Goal: Task Accomplishment & Management: Manage account settings

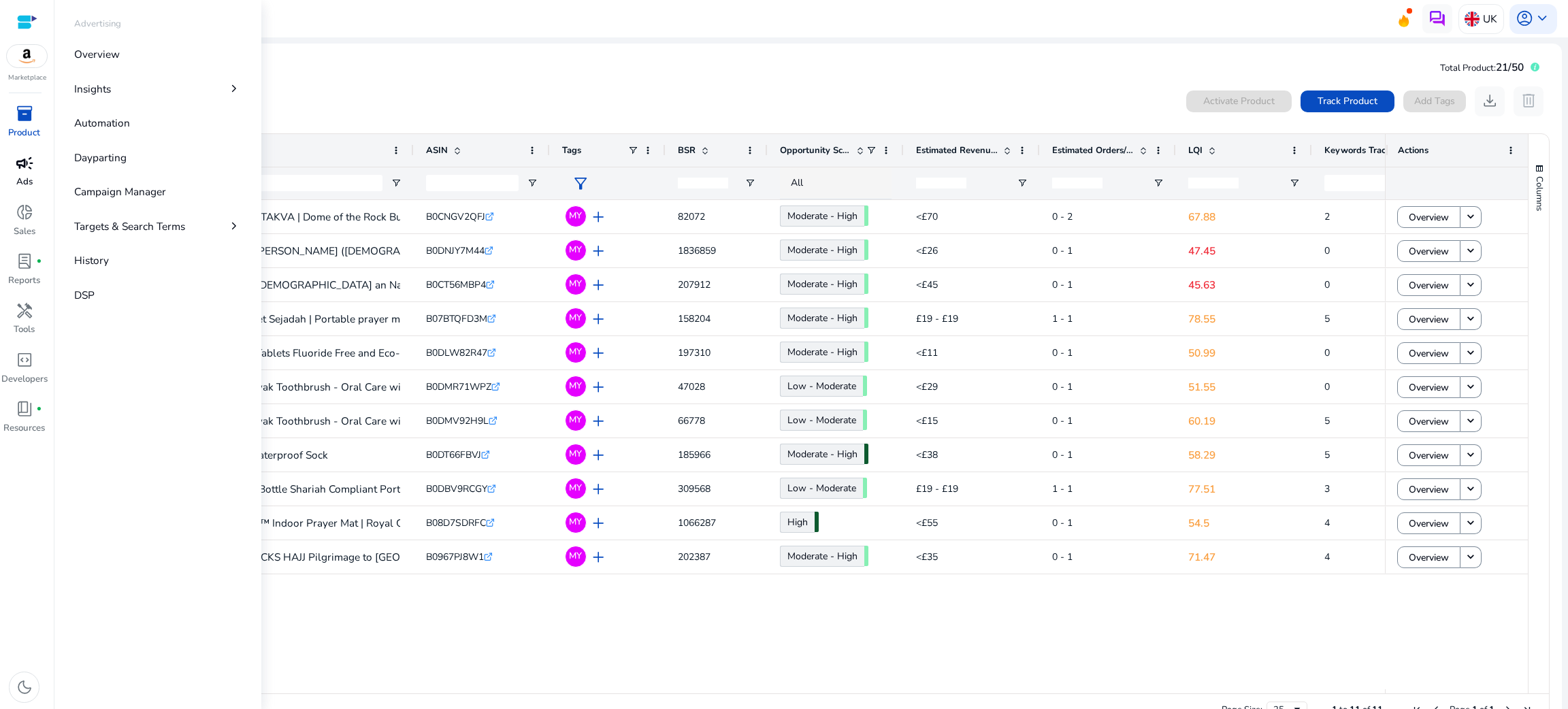
click at [31, 170] on span "campaign" at bounding box center [25, 163] width 17 height 17
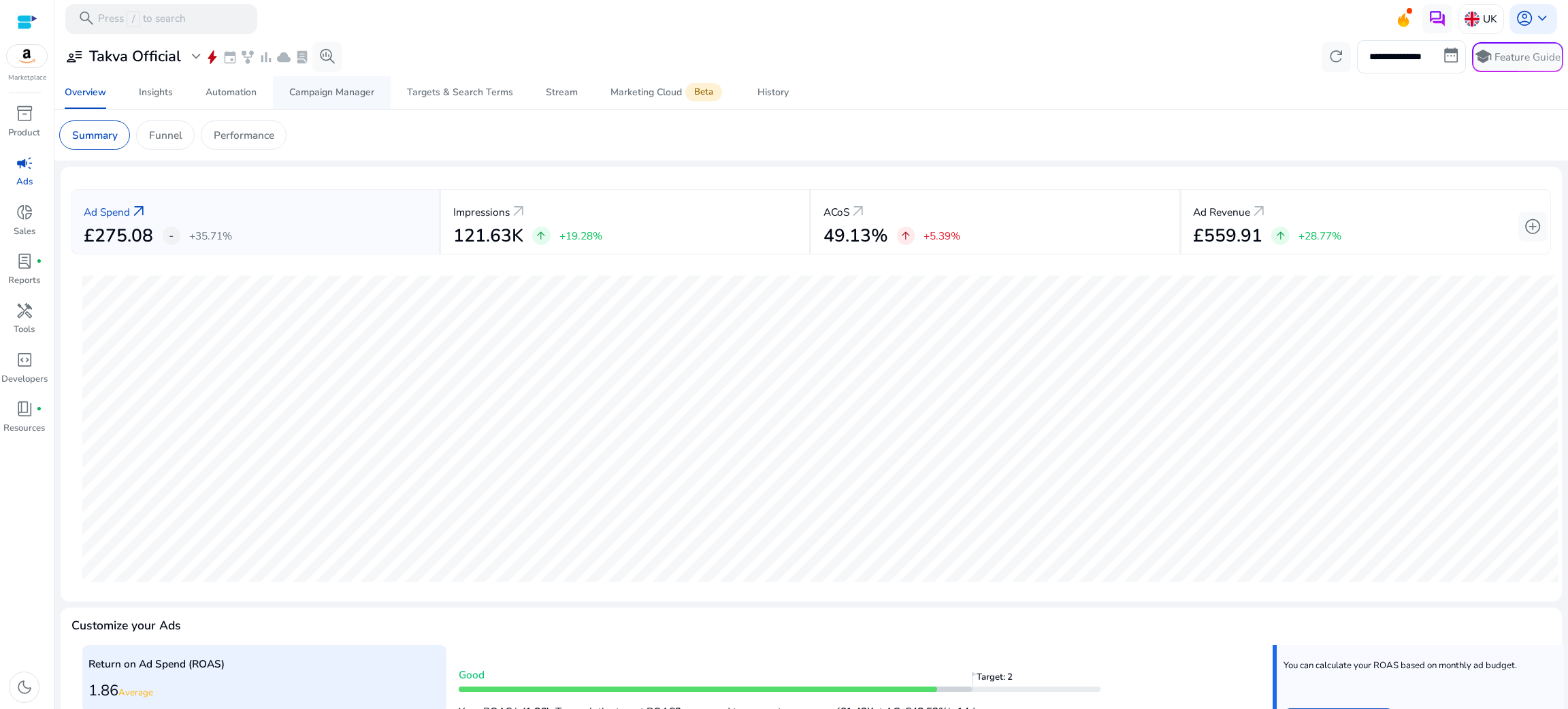
click at [350, 79] on span "Campaign Manager" at bounding box center [331, 92] width 85 height 33
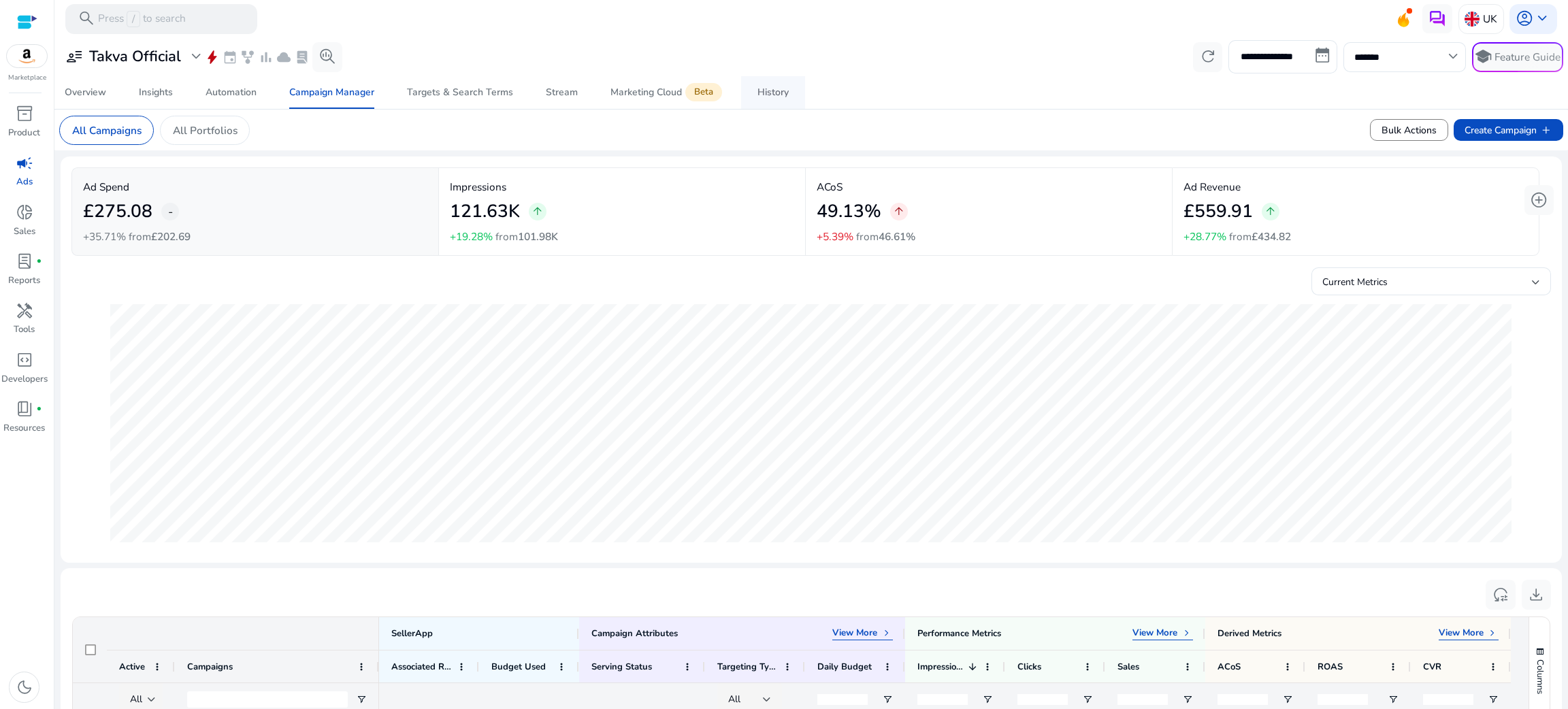
click at [762, 93] on div "History" at bounding box center [773, 93] width 31 height 10
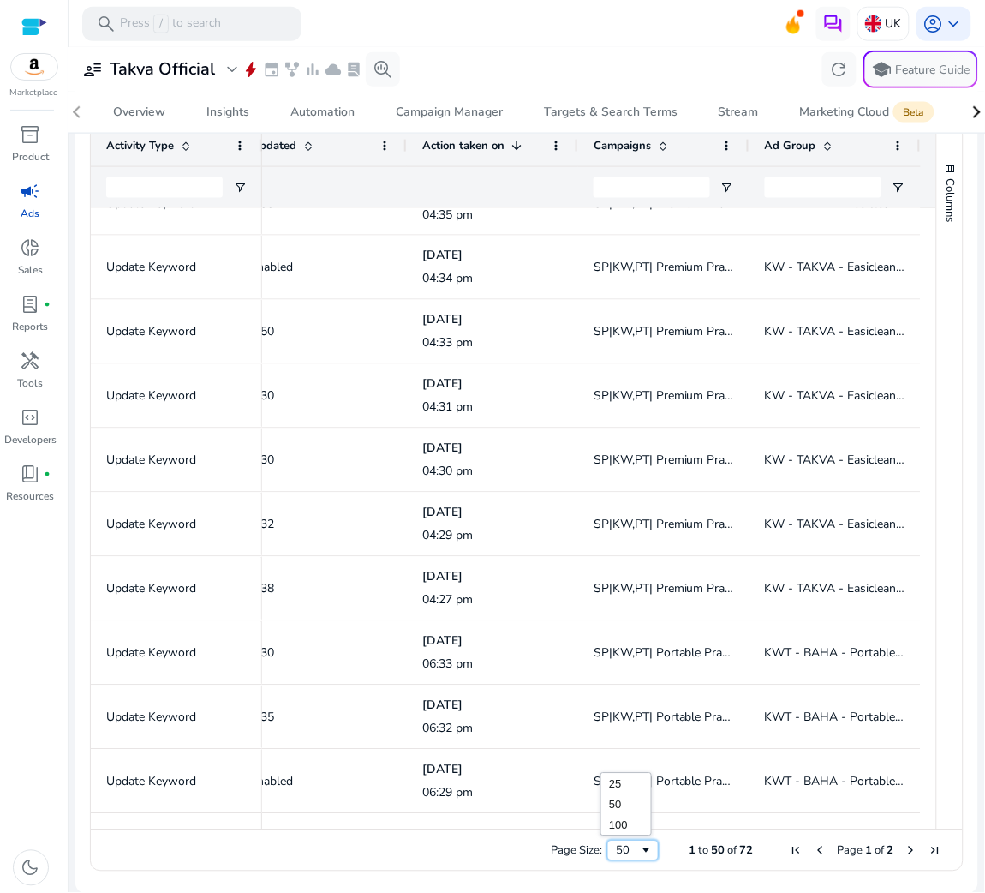
click at [639, 850] on span "Page Size" at bounding box center [646, 851] width 14 height 14
click at [905, 846] on span "Next Page" at bounding box center [912, 851] width 14 height 14
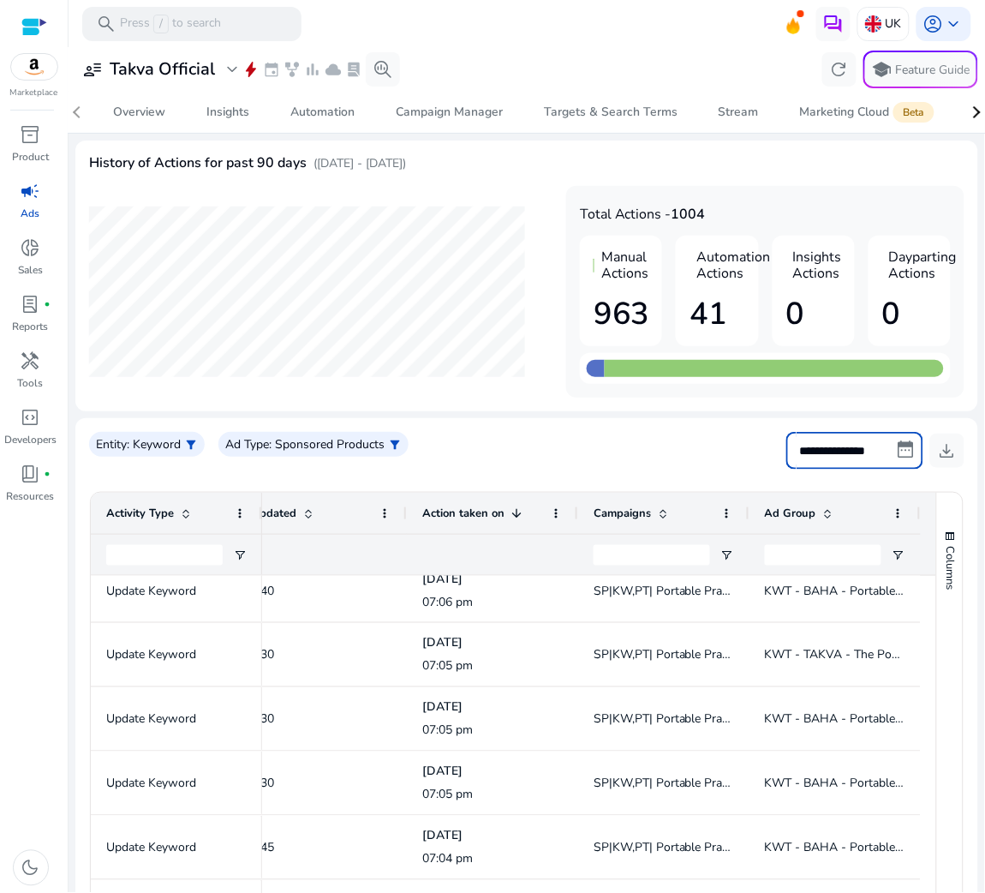
click at [850, 459] on input "**********" at bounding box center [854, 451] width 137 height 38
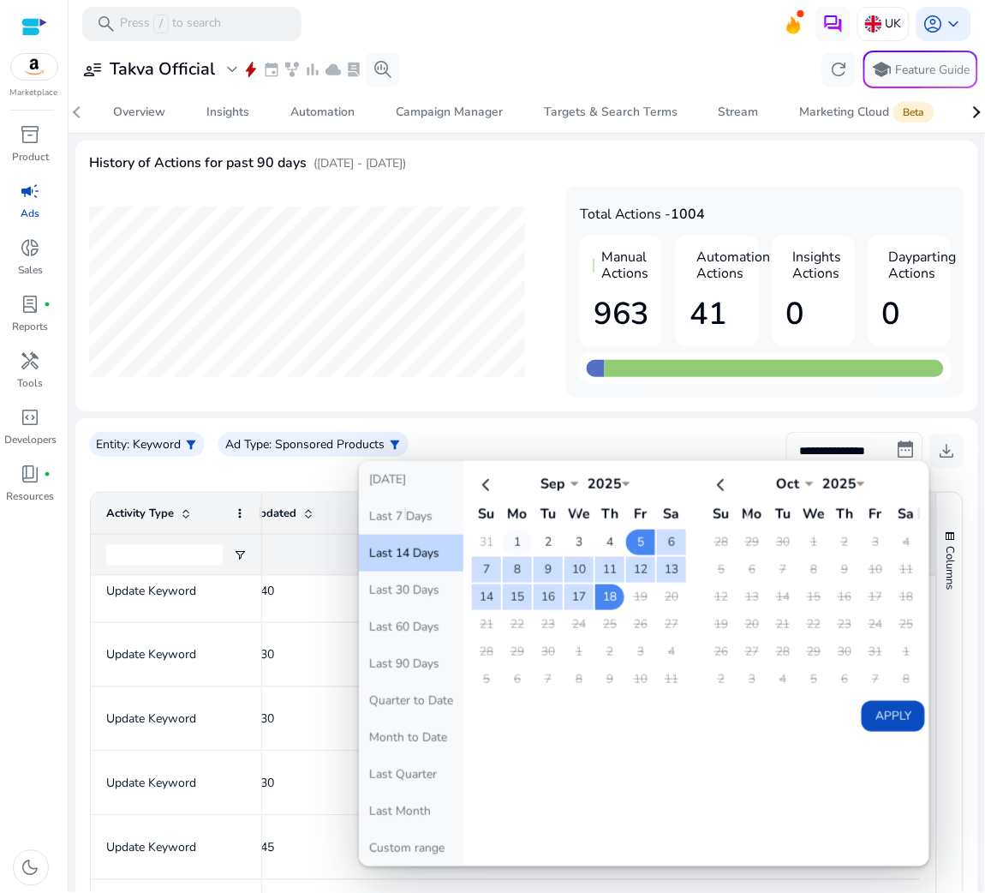
click at [507, 544] on td "1" at bounding box center [517, 542] width 29 height 26
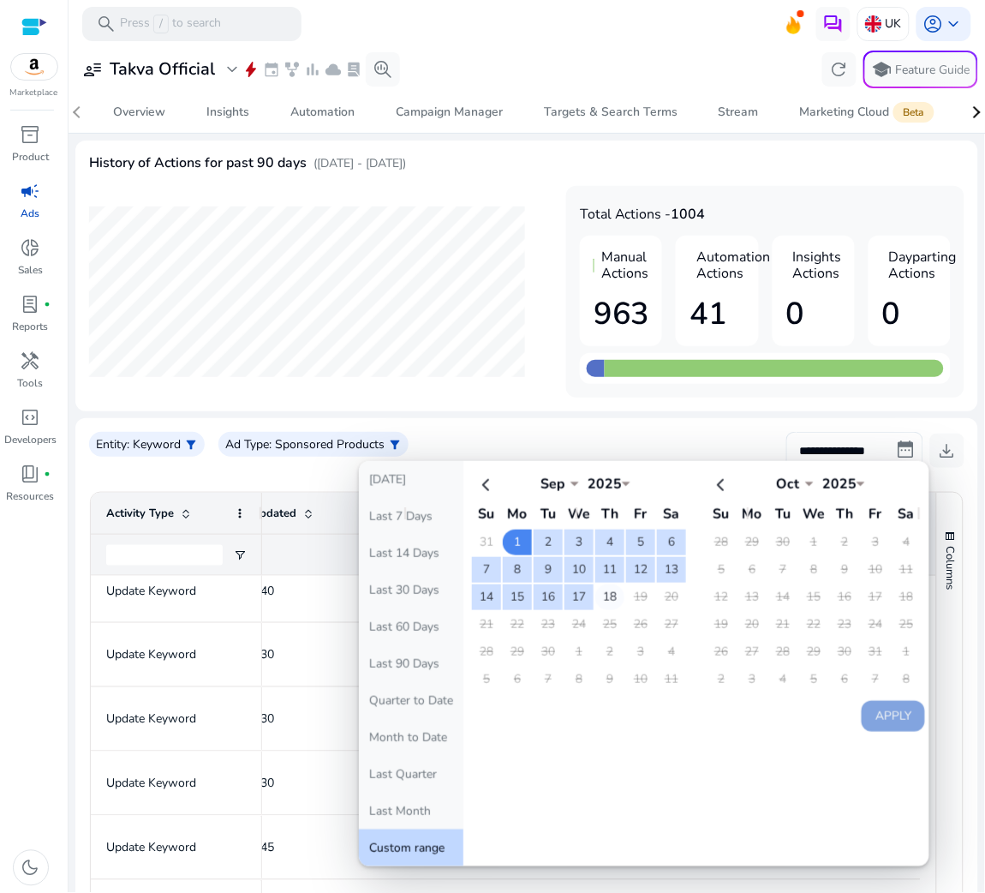
click at [610, 591] on td "18" at bounding box center [609, 597] width 29 height 26
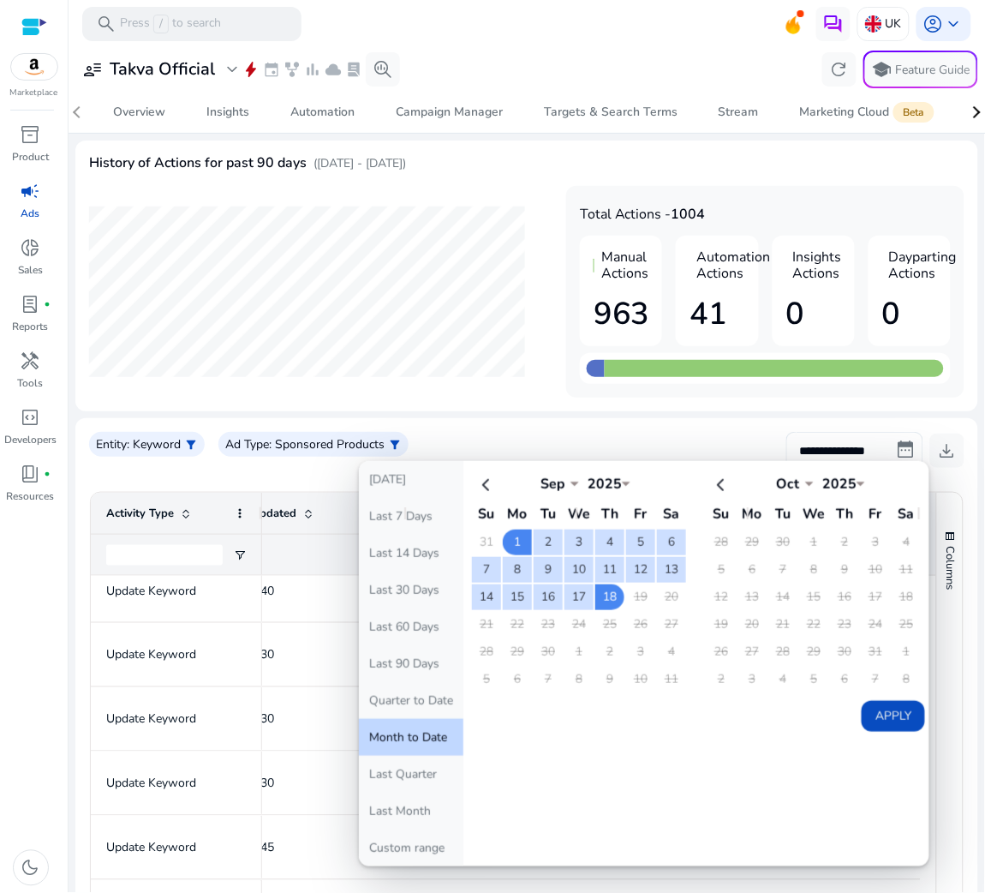
click at [888, 720] on button "Apply" at bounding box center [893, 716] width 63 height 31
type input "**********"
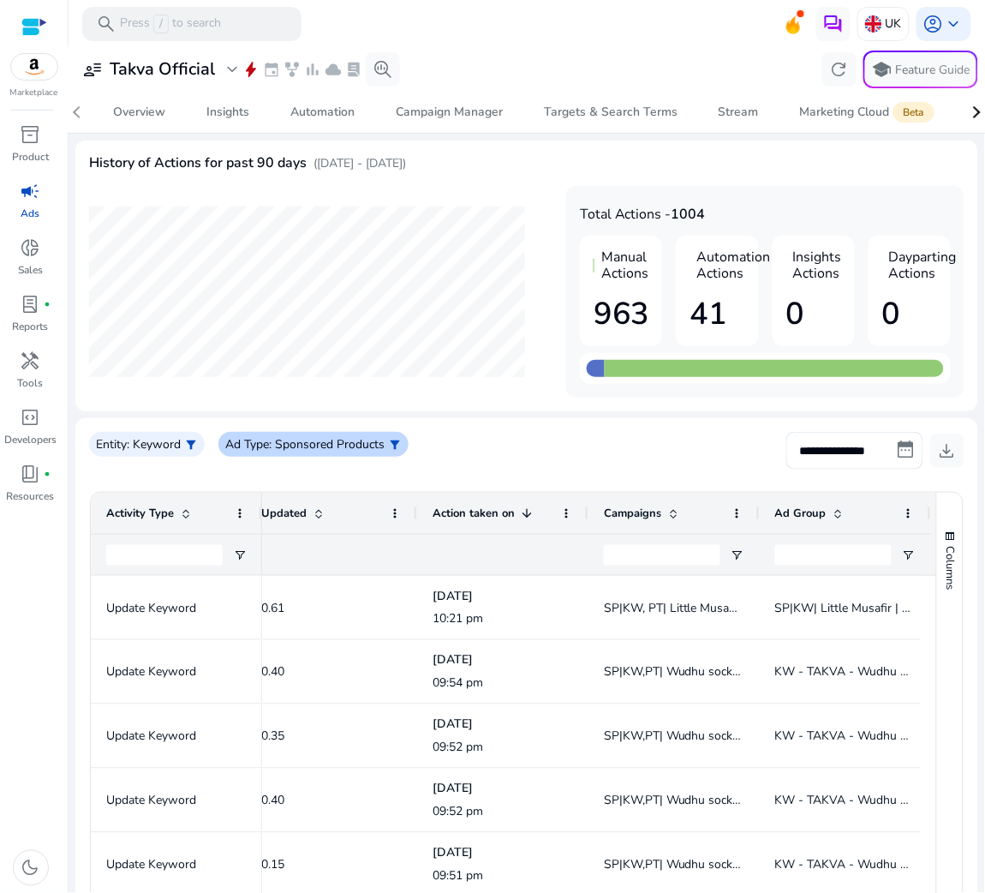
click at [295, 446] on p ": Sponsored Products" at bounding box center [327, 444] width 116 height 18
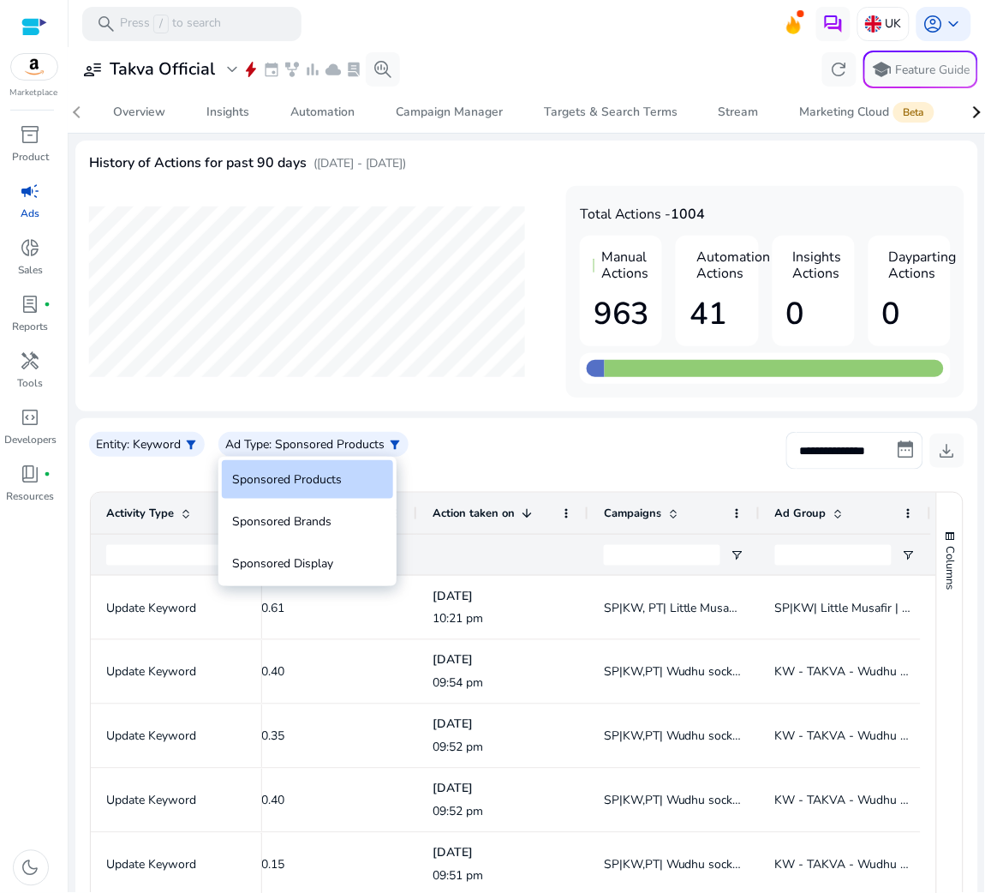
click at [529, 466] on div at bounding box center [492, 446] width 985 height 893
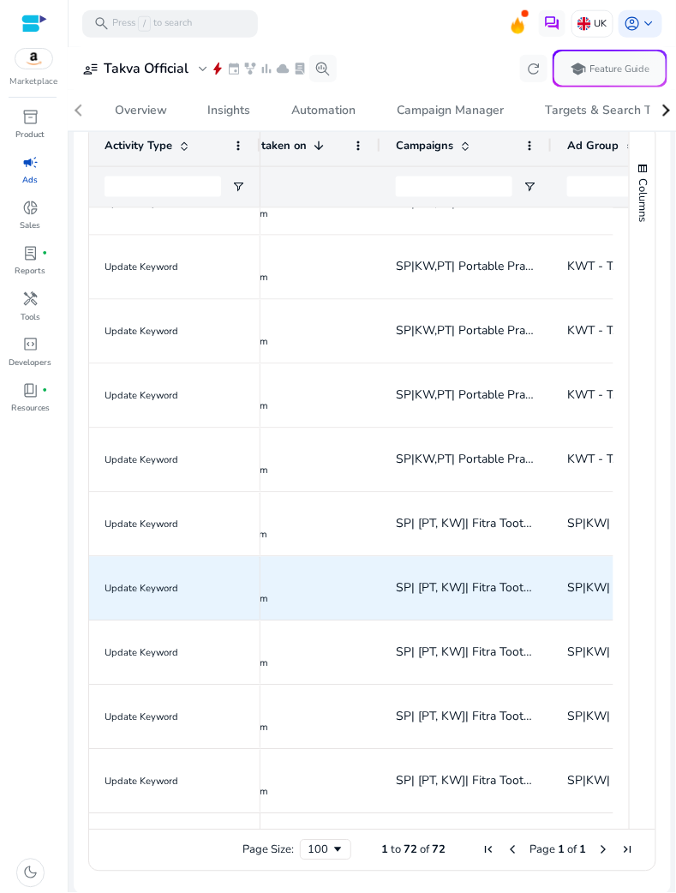
scroll to position [0, 1306]
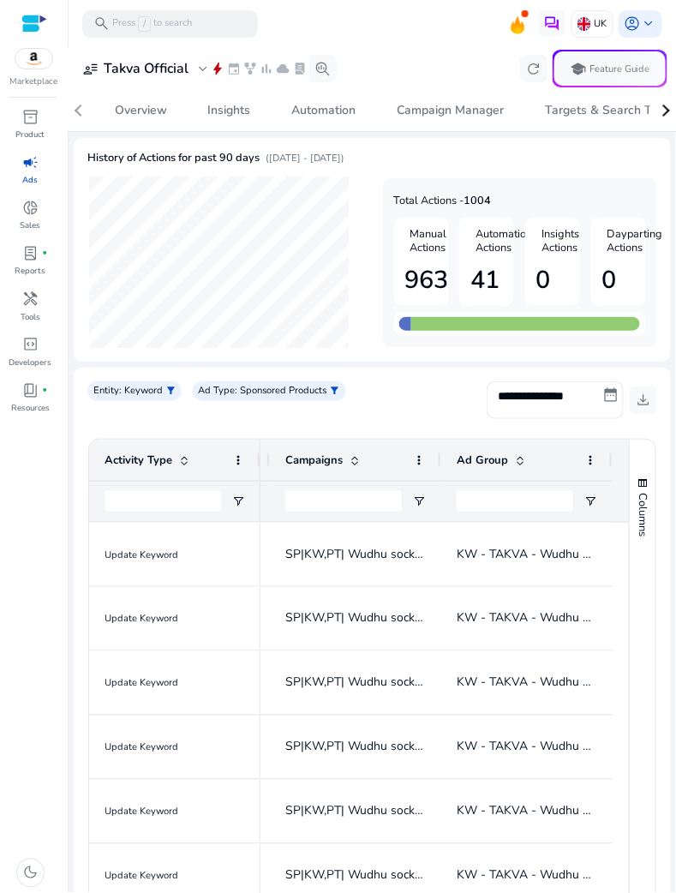
scroll to position [359, 0]
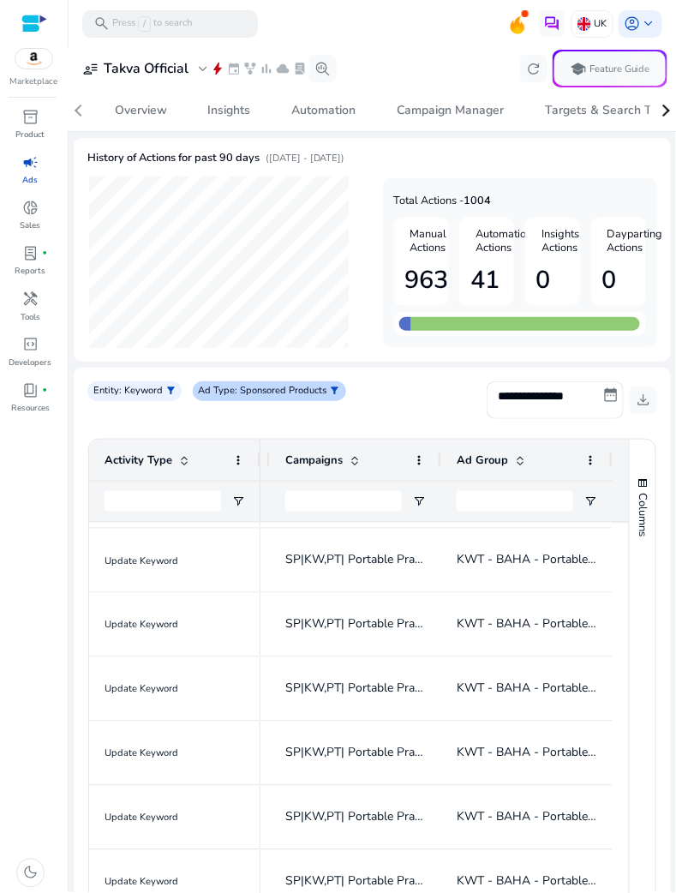
click at [258, 391] on p ": Sponsored Products" at bounding box center [282, 391] width 92 height 15
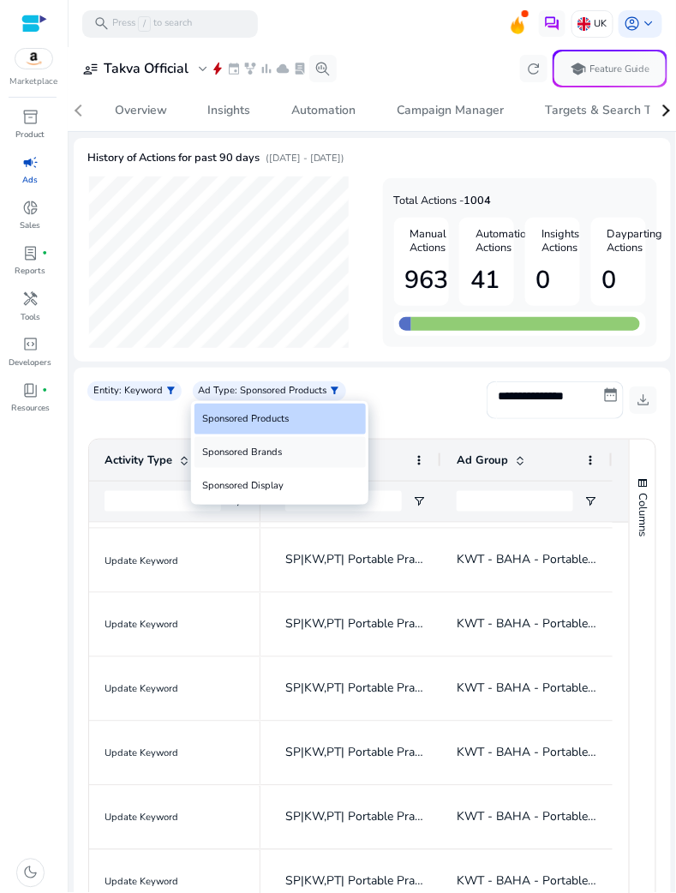
click at [270, 451] on div "Sponsored Brands" at bounding box center [279, 452] width 171 height 31
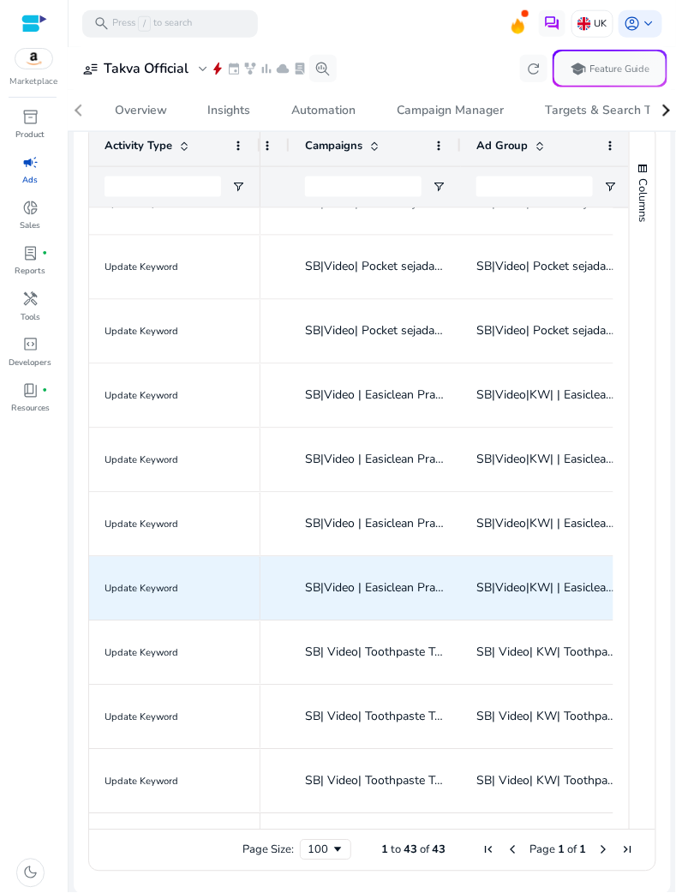
scroll to position [0, 1386]
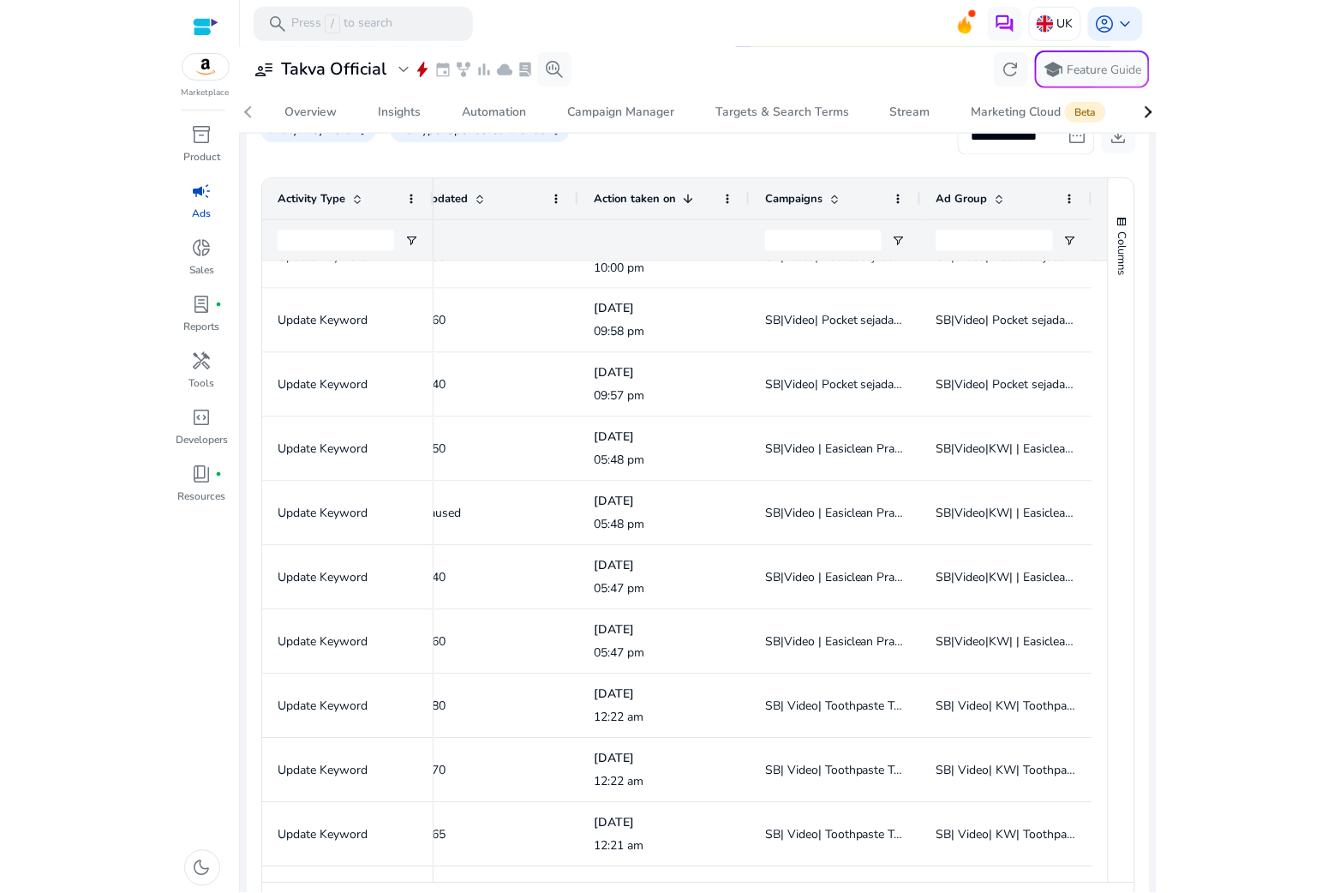
scroll to position [0, 1099]
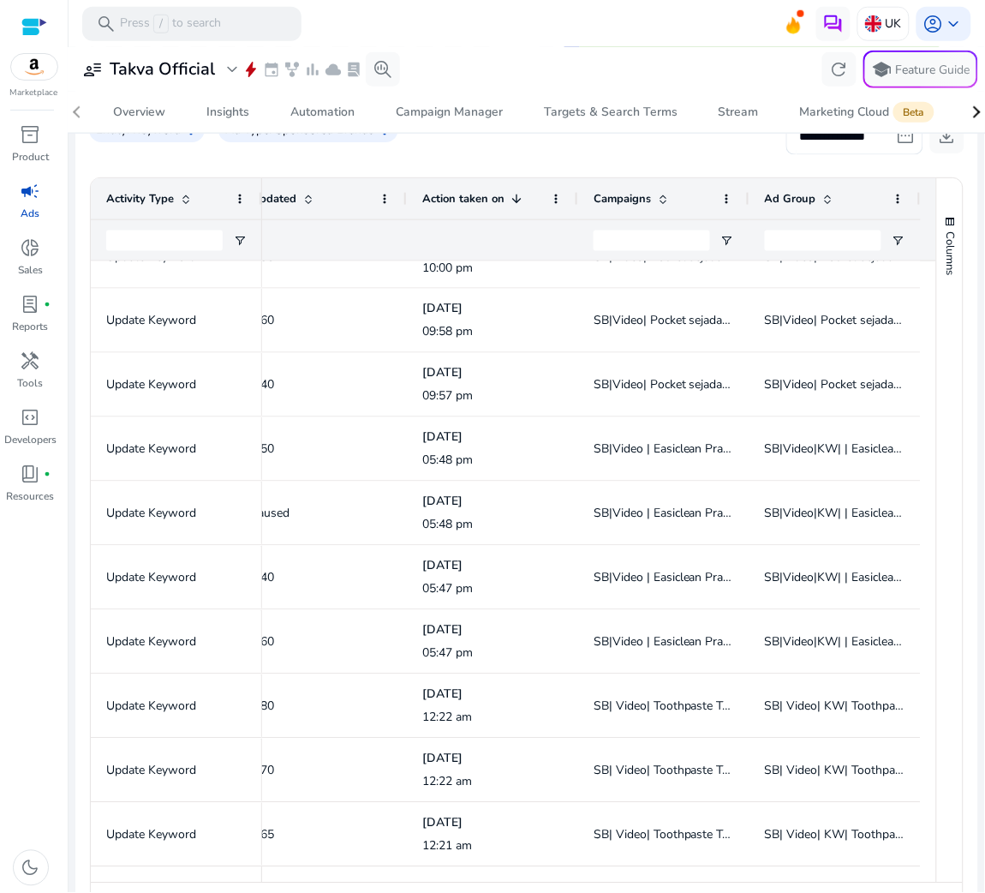
click at [625, 198] on span "Campaigns" at bounding box center [622, 198] width 57 height 15
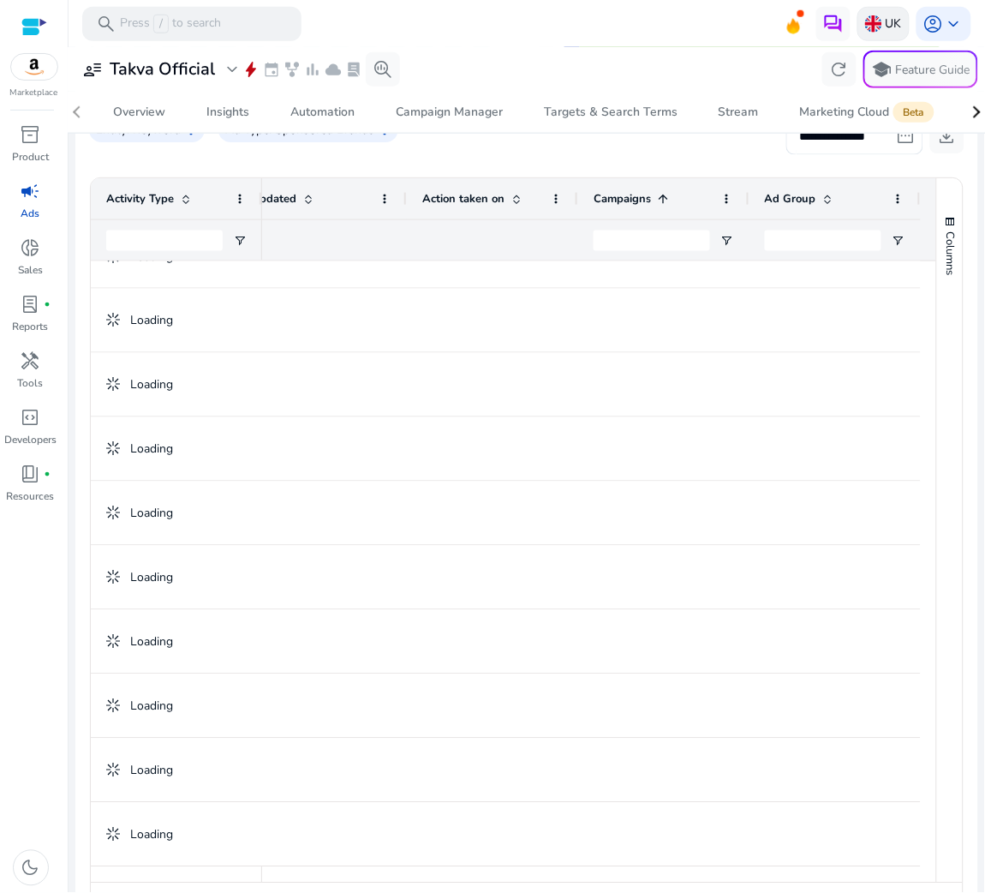
click at [675, 26] on img at bounding box center [873, 23] width 17 height 17
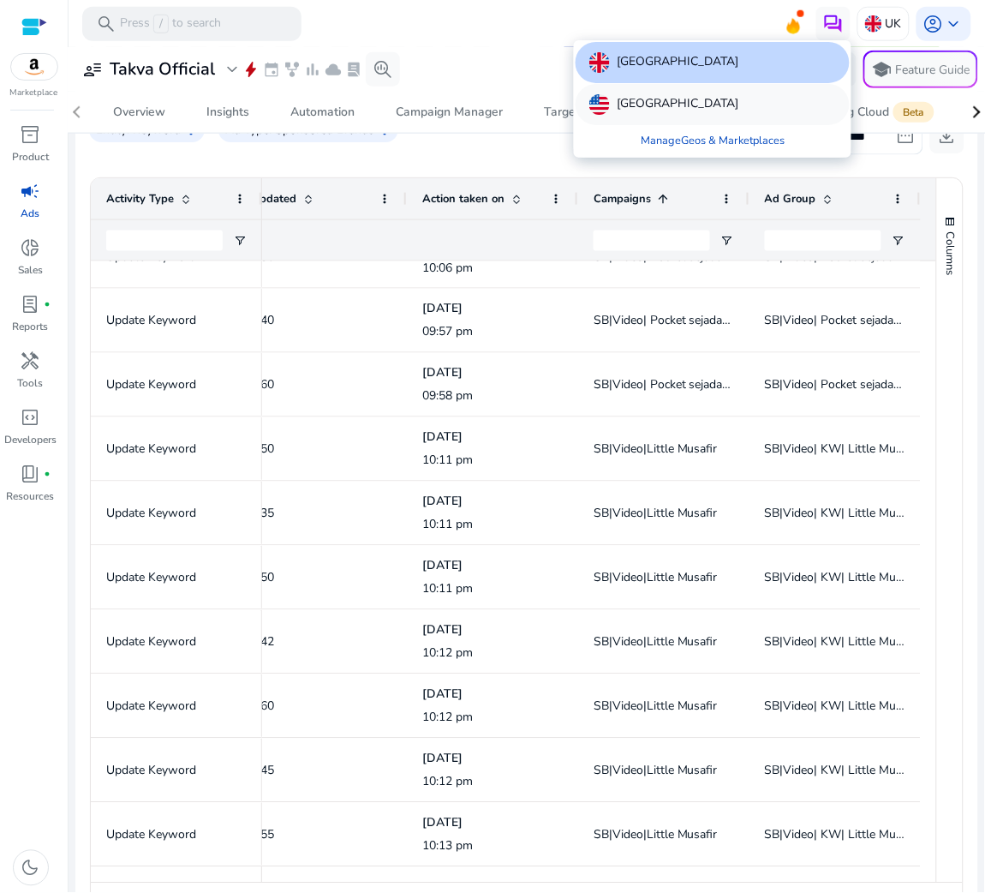
click at [675, 99] on div "United States" at bounding box center [713, 104] width 274 height 41
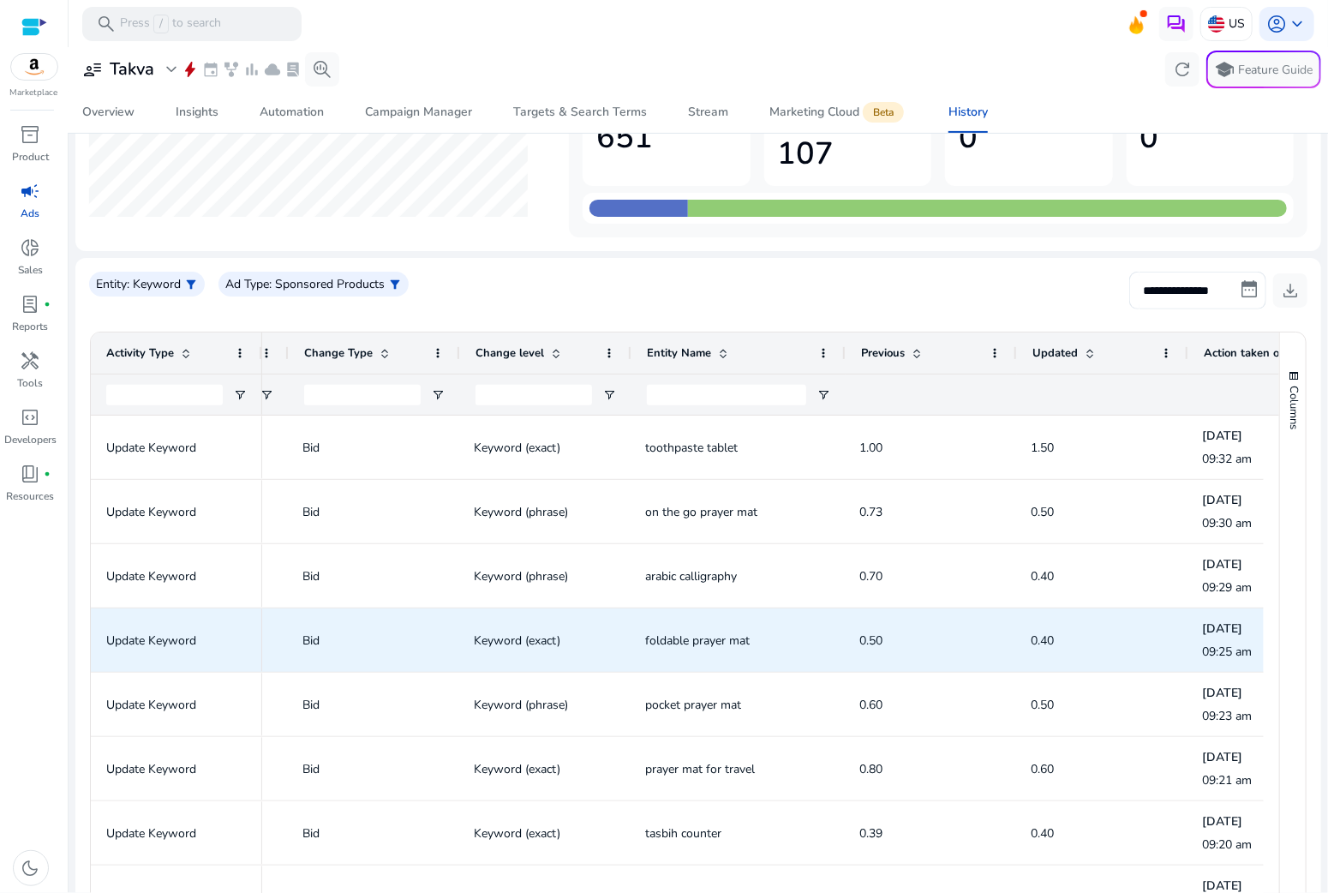
scroll to position [0, 0]
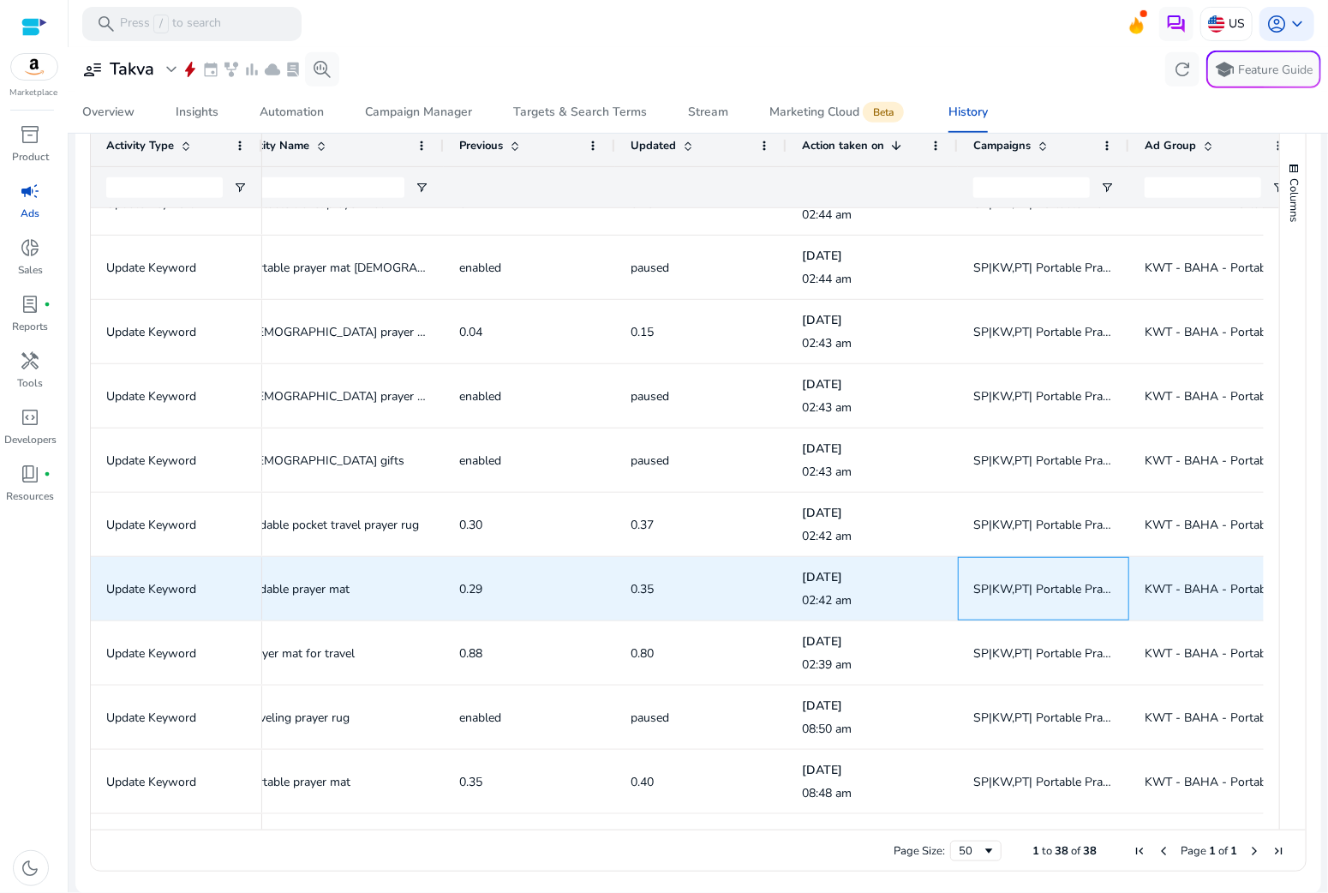
click at [675, 584] on span "SP|KW,PT| Portable Prayer Mats" at bounding box center [1061, 589] width 176 height 16
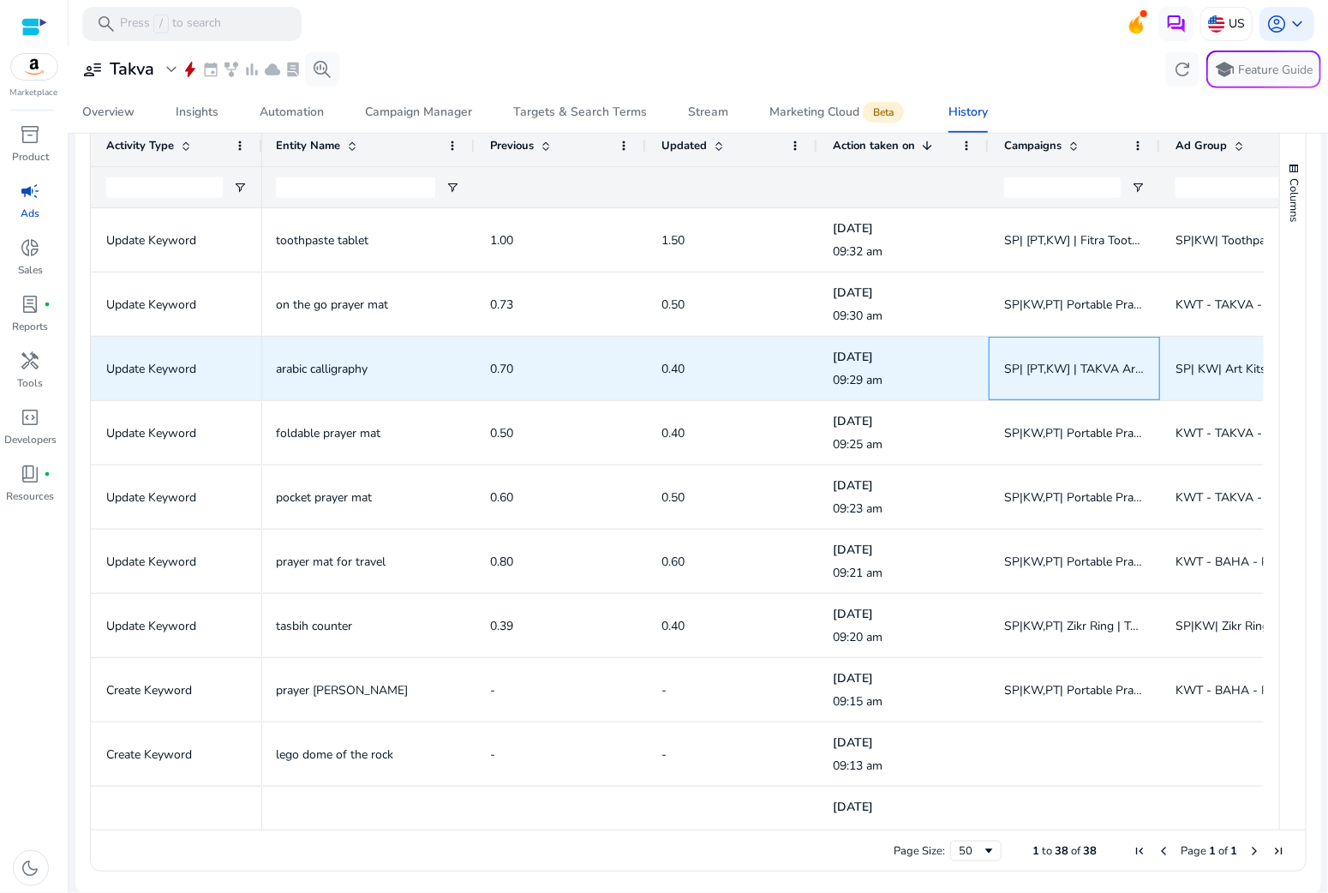
click at [675, 378] on span "SP| [PT,KW] | TAKVA Art Kit" at bounding box center [1074, 368] width 141 height 35
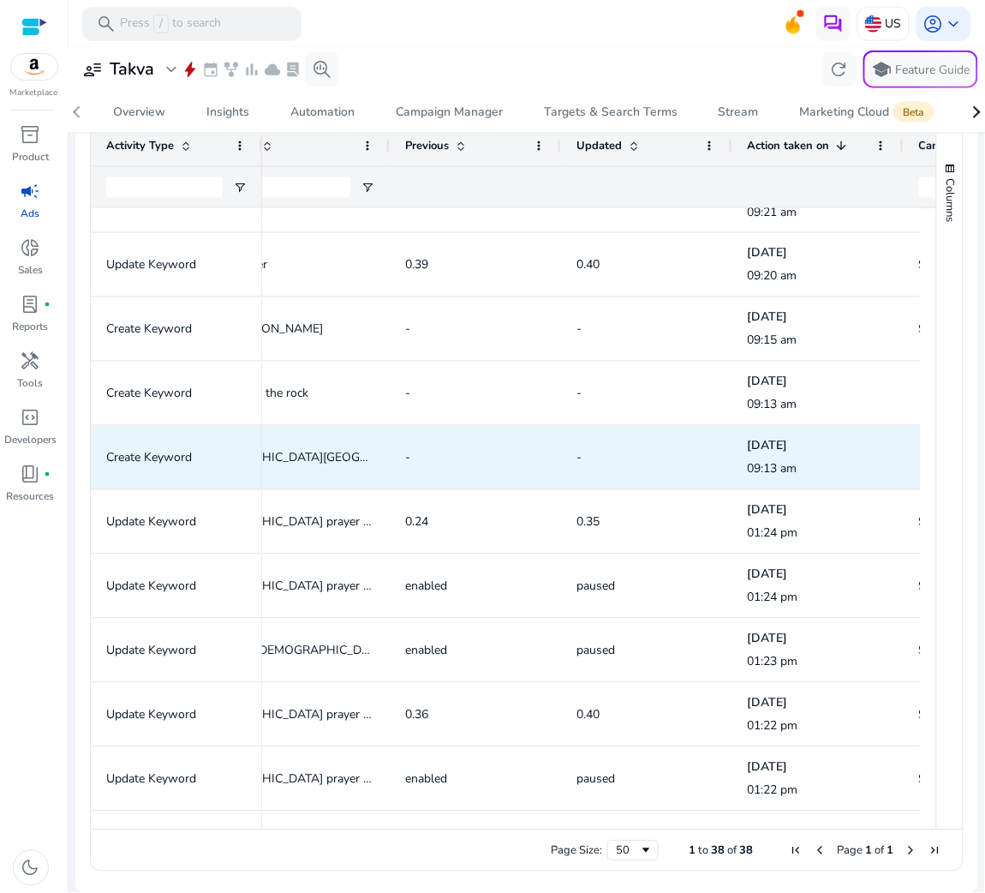
scroll to position [0, 791]
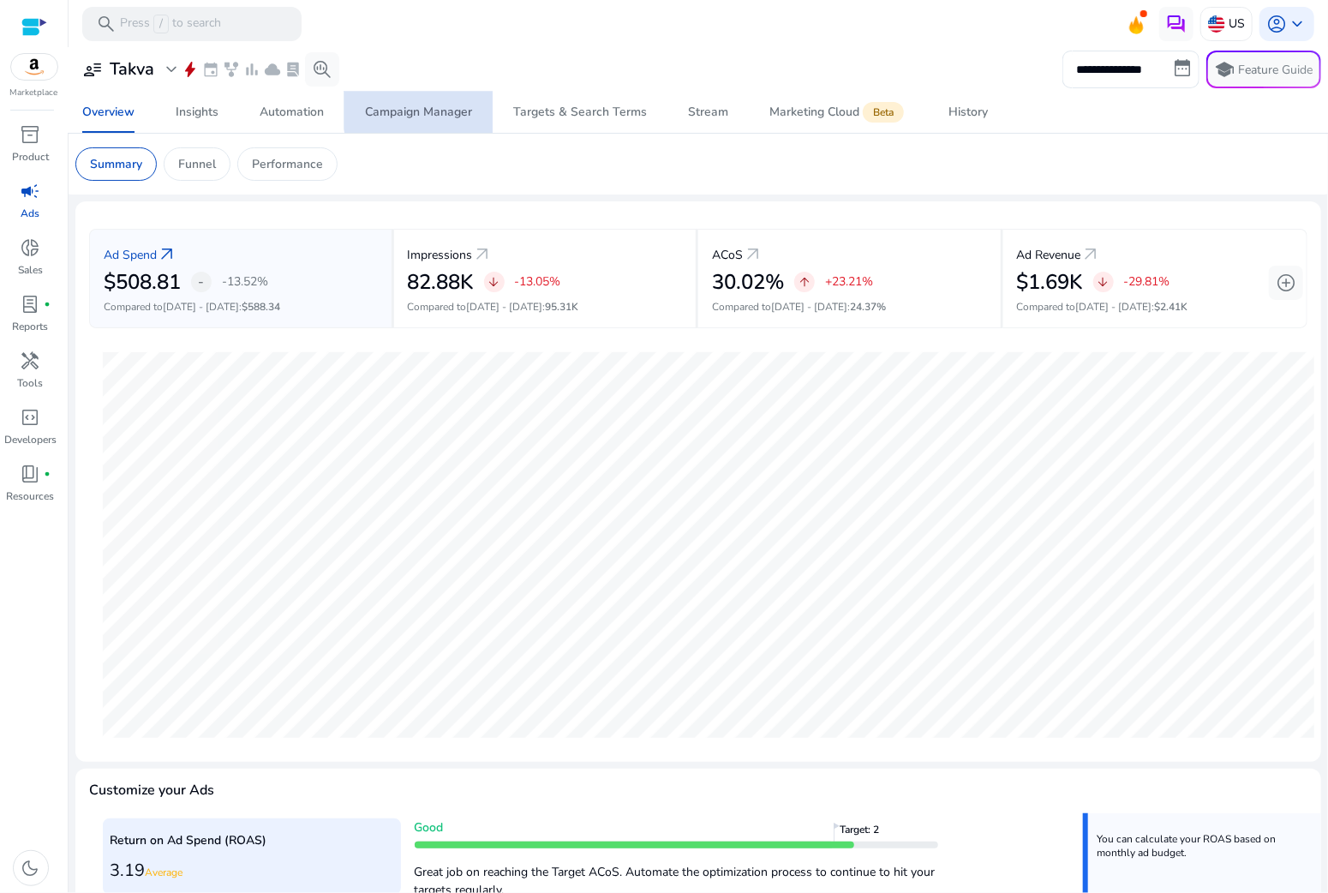
click at [446, 106] on div "Campaign Manager" at bounding box center [418, 112] width 107 height 12
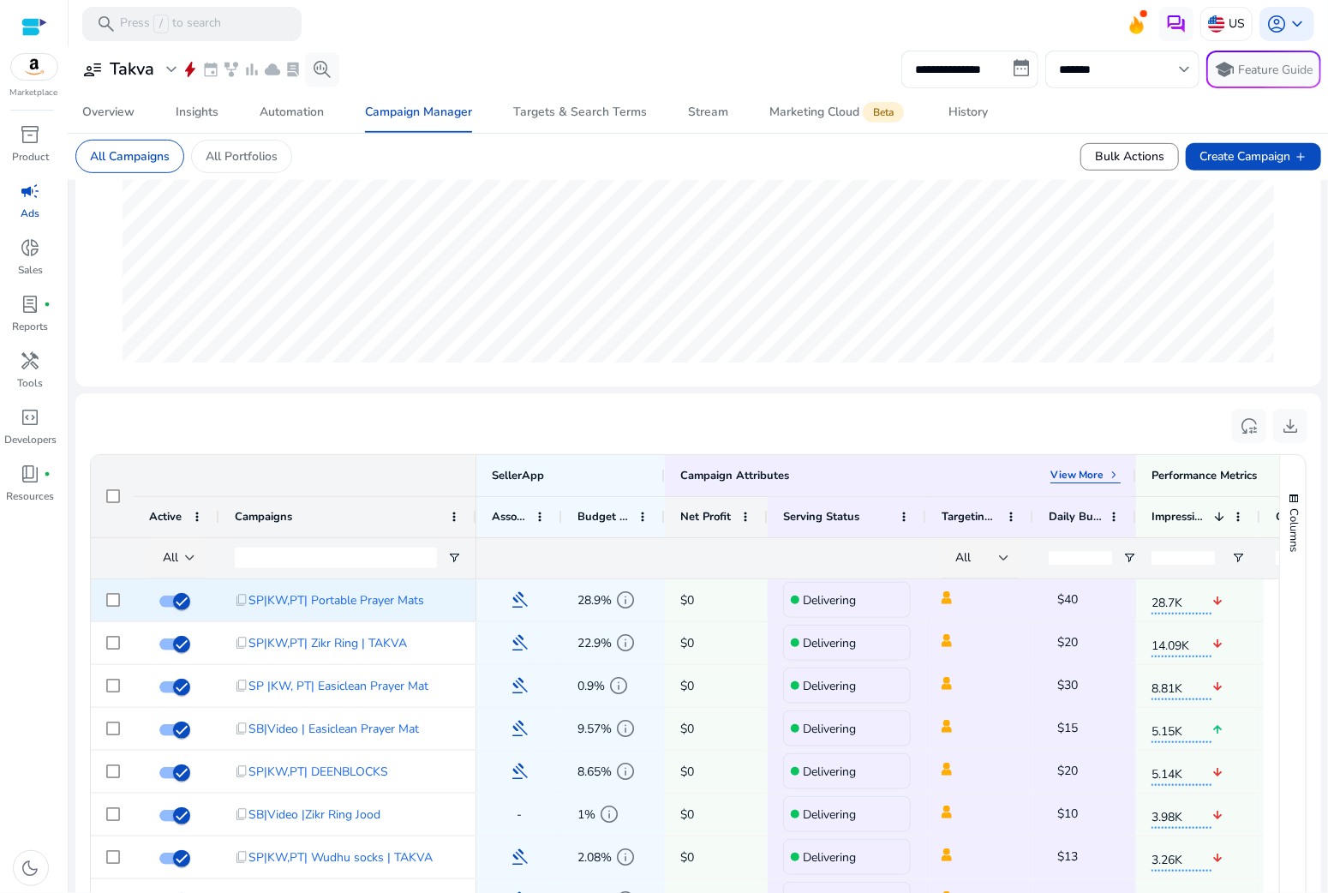
scroll to position [302, 0]
click at [1084, 473] on p "View More" at bounding box center [1076, 474] width 53 height 14
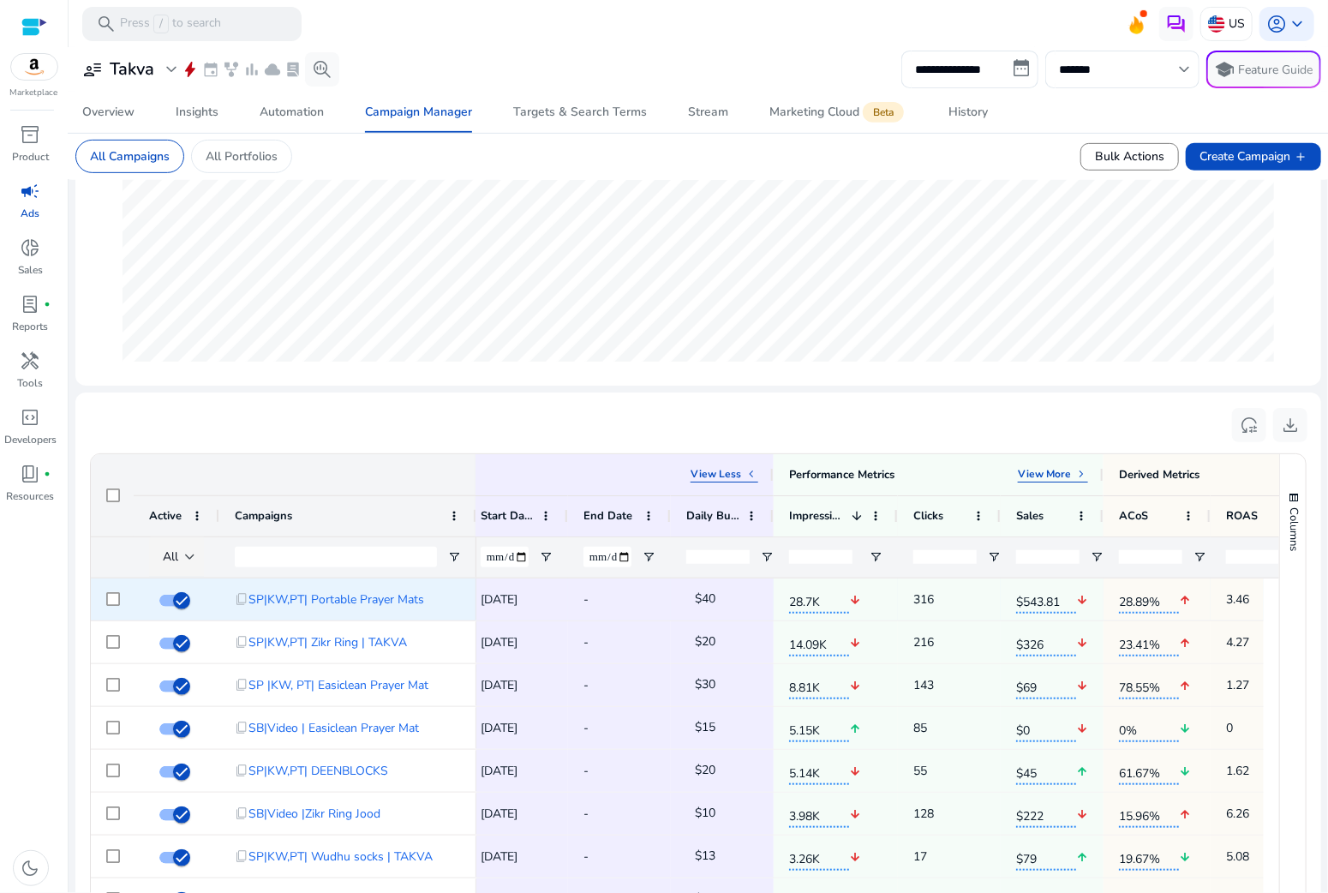
scroll to position [0, 0]
click at [1058, 467] on p "View More" at bounding box center [1042, 474] width 53 height 14
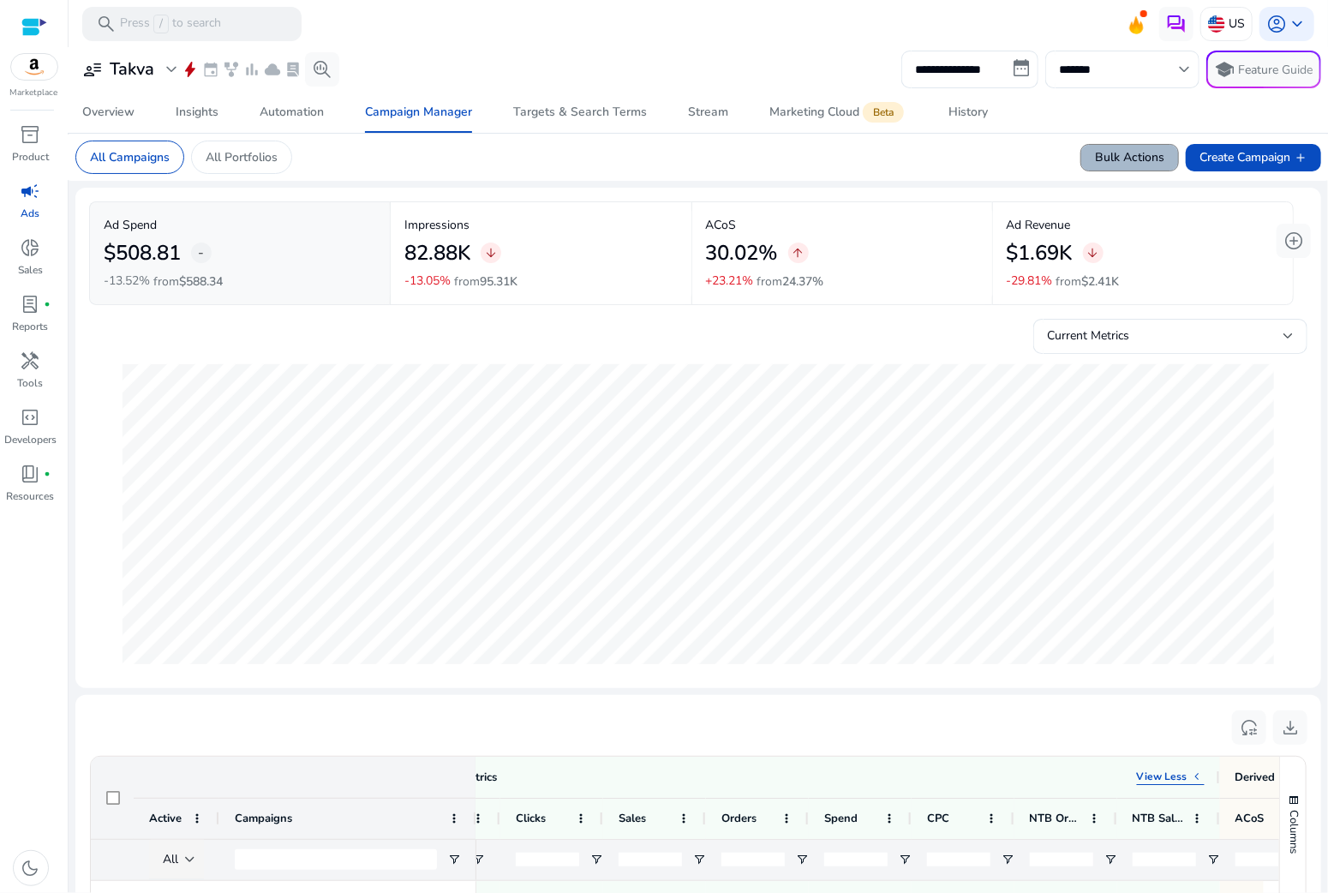
click at [1109, 157] on span "Bulk Actions" at bounding box center [1129, 157] width 69 height 18
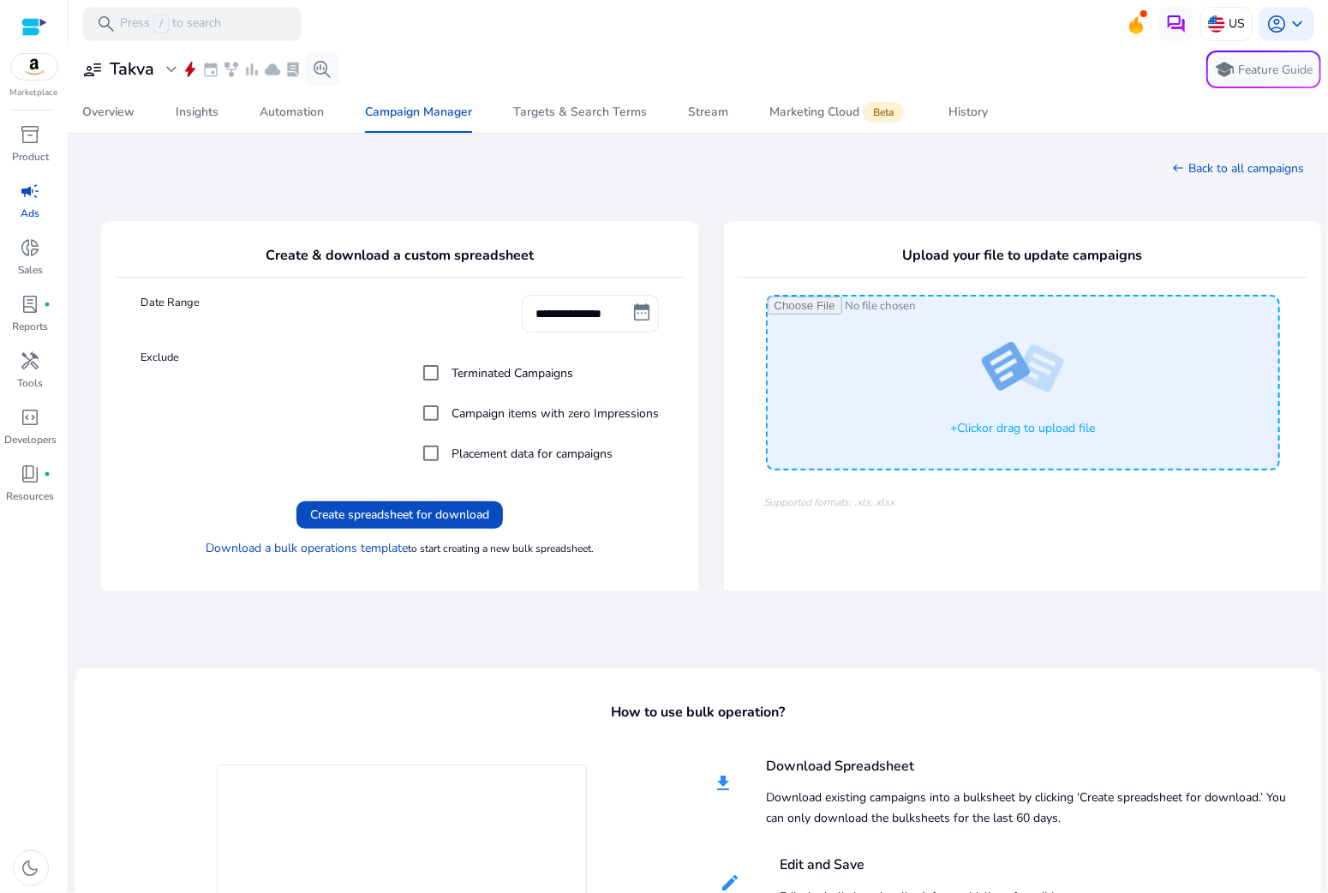
select select "*"
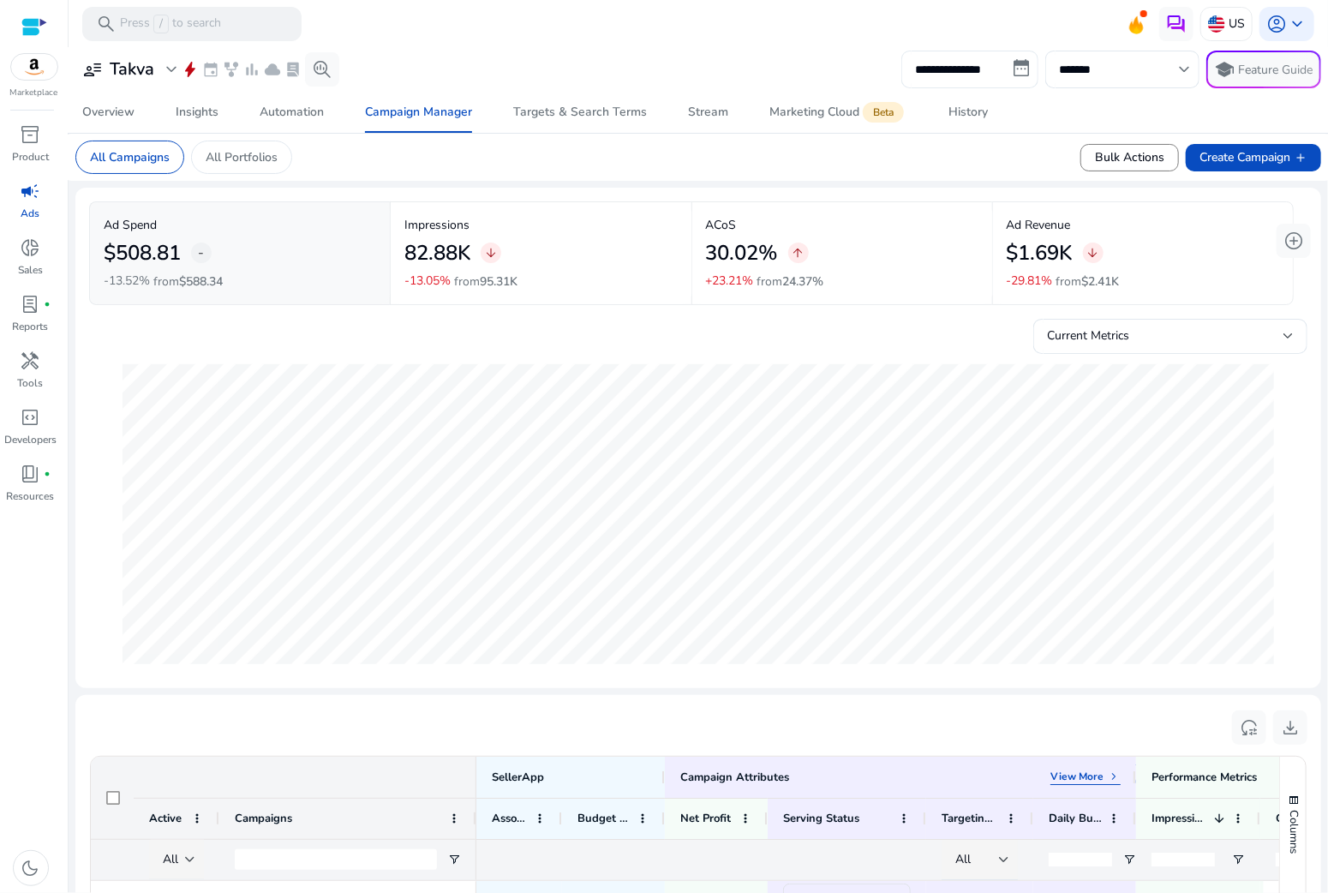
click at [931, 69] on input "**********" at bounding box center [969, 70] width 137 height 38
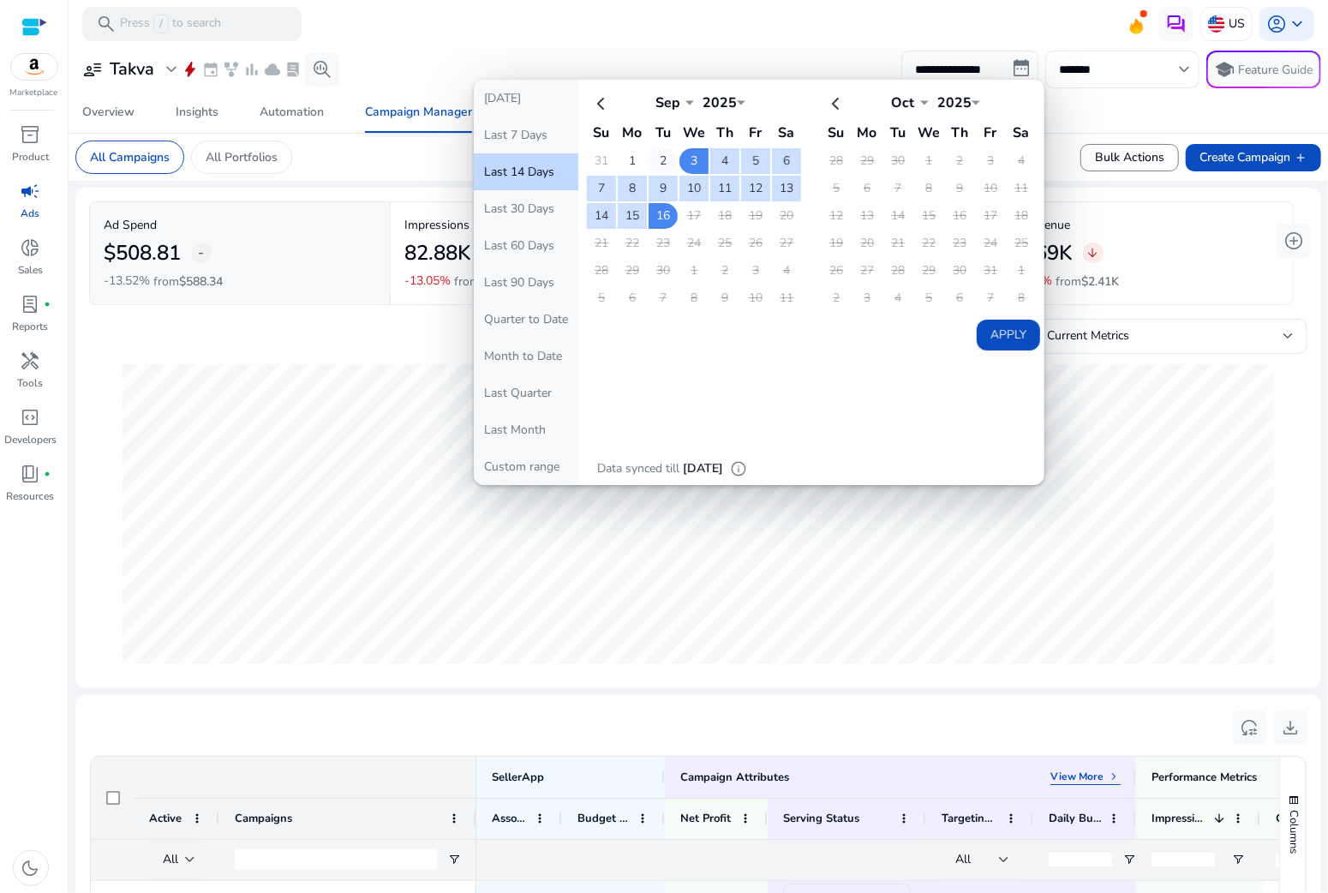
click at [652, 158] on td "2" at bounding box center [663, 161] width 29 height 26
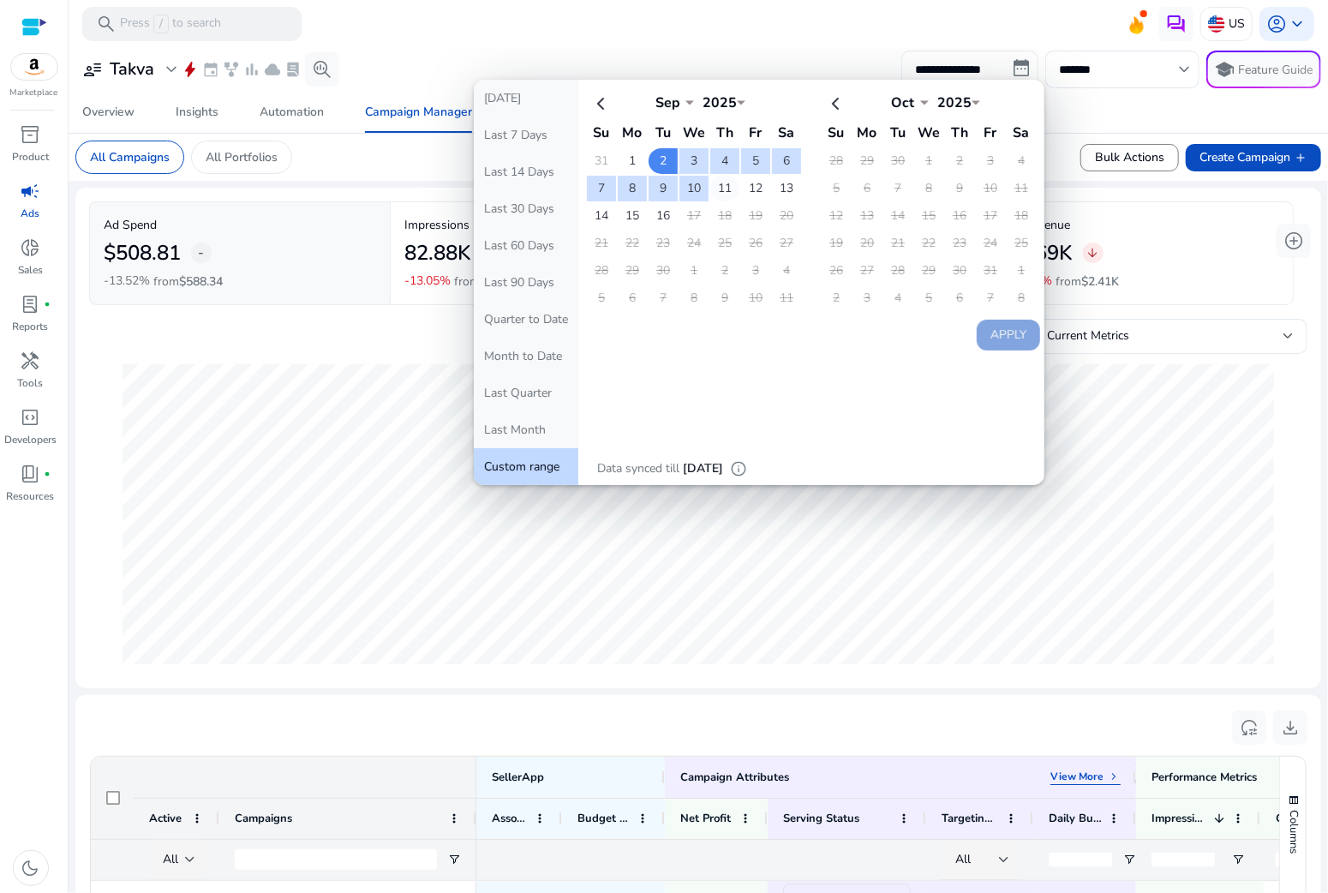
click at [711, 182] on td "11" at bounding box center [724, 189] width 29 height 26
click at [996, 326] on button "Apply" at bounding box center [1008, 335] width 63 height 31
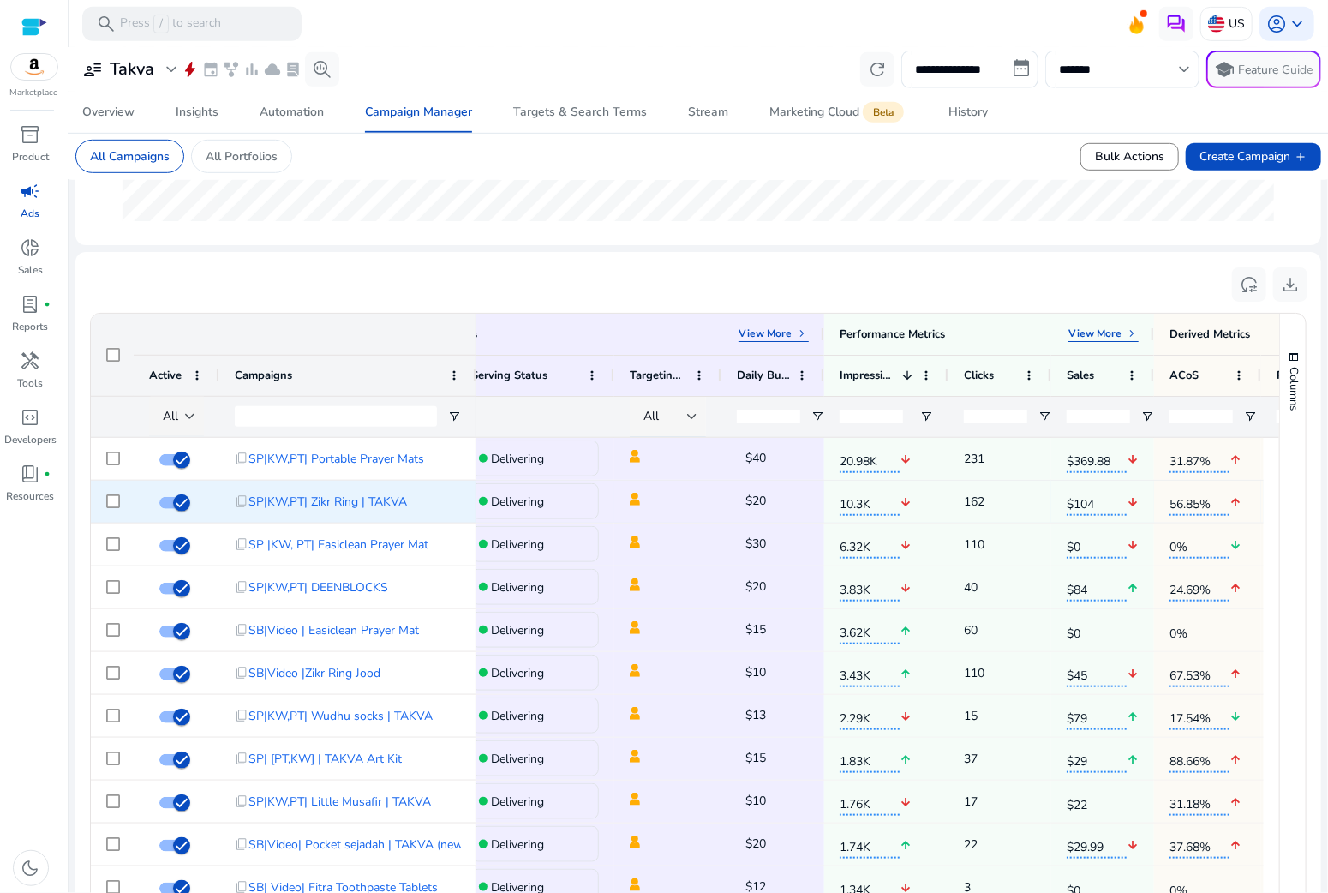
scroll to position [0, 313]
click at [1114, 337] on p "View More" at bounding box center [1093, 333] width 53 height 14
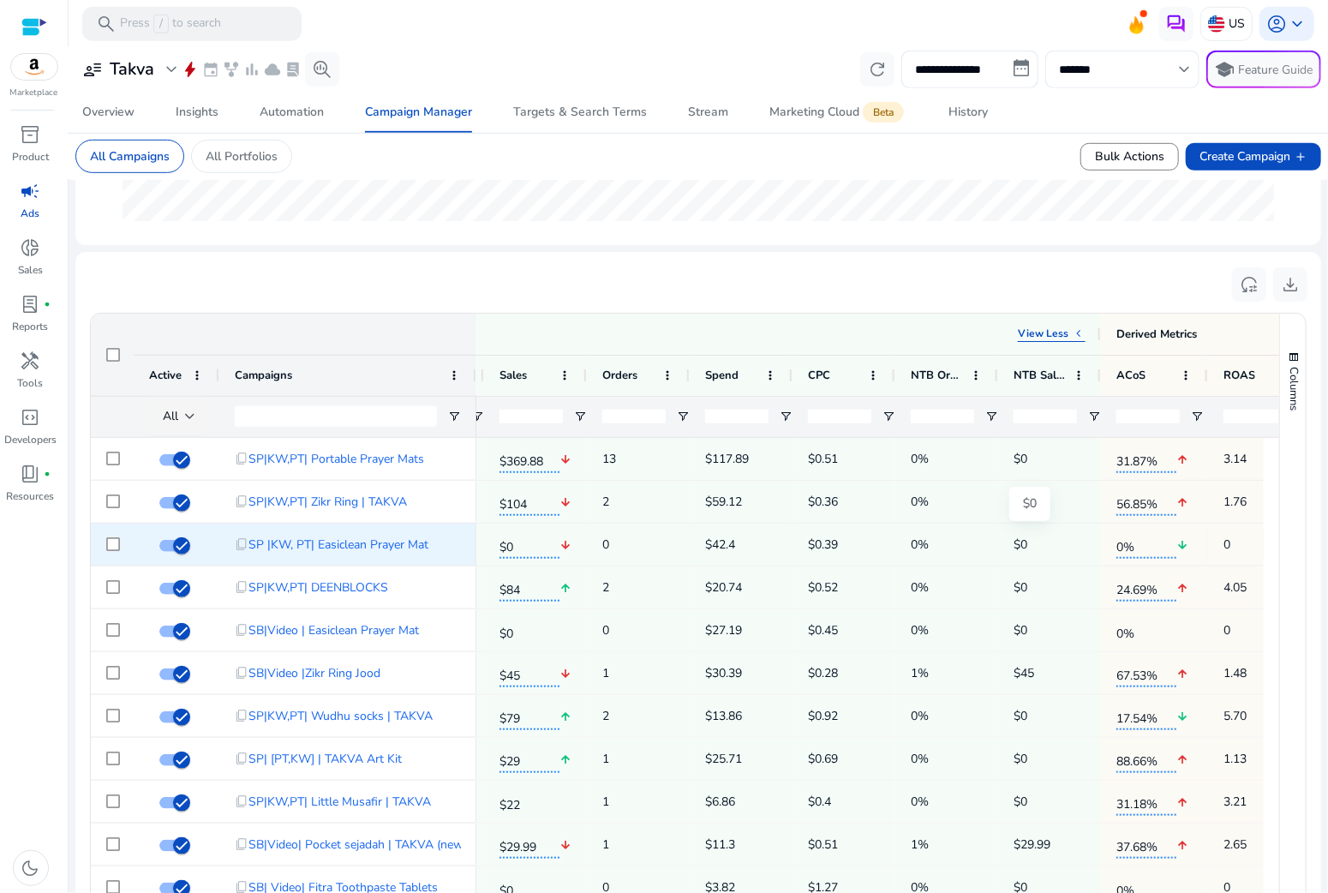
scroll to position [0, 880]
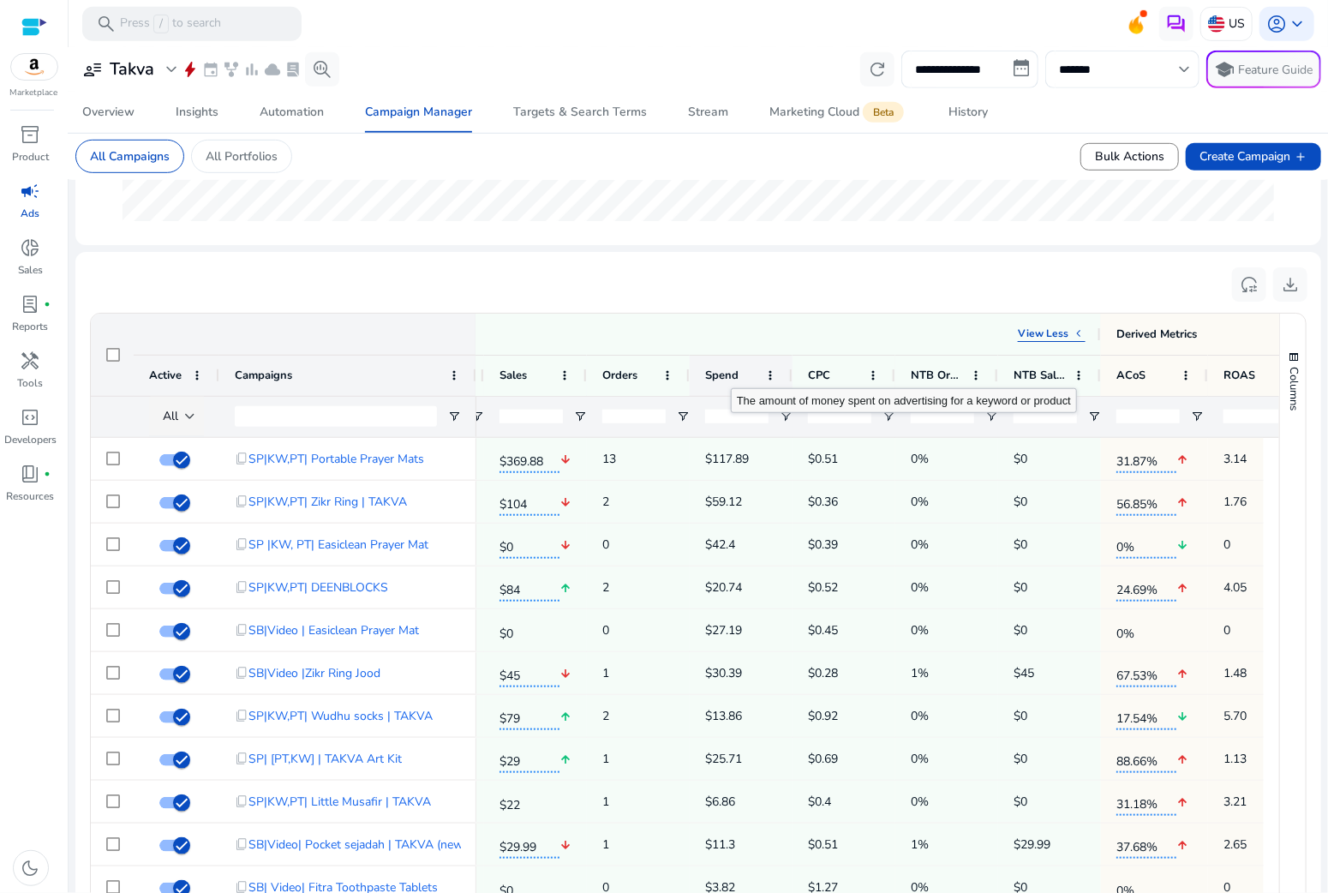
click at [726, 378] on span "Spend" at bounding box center [721, 375] width 33 height 15
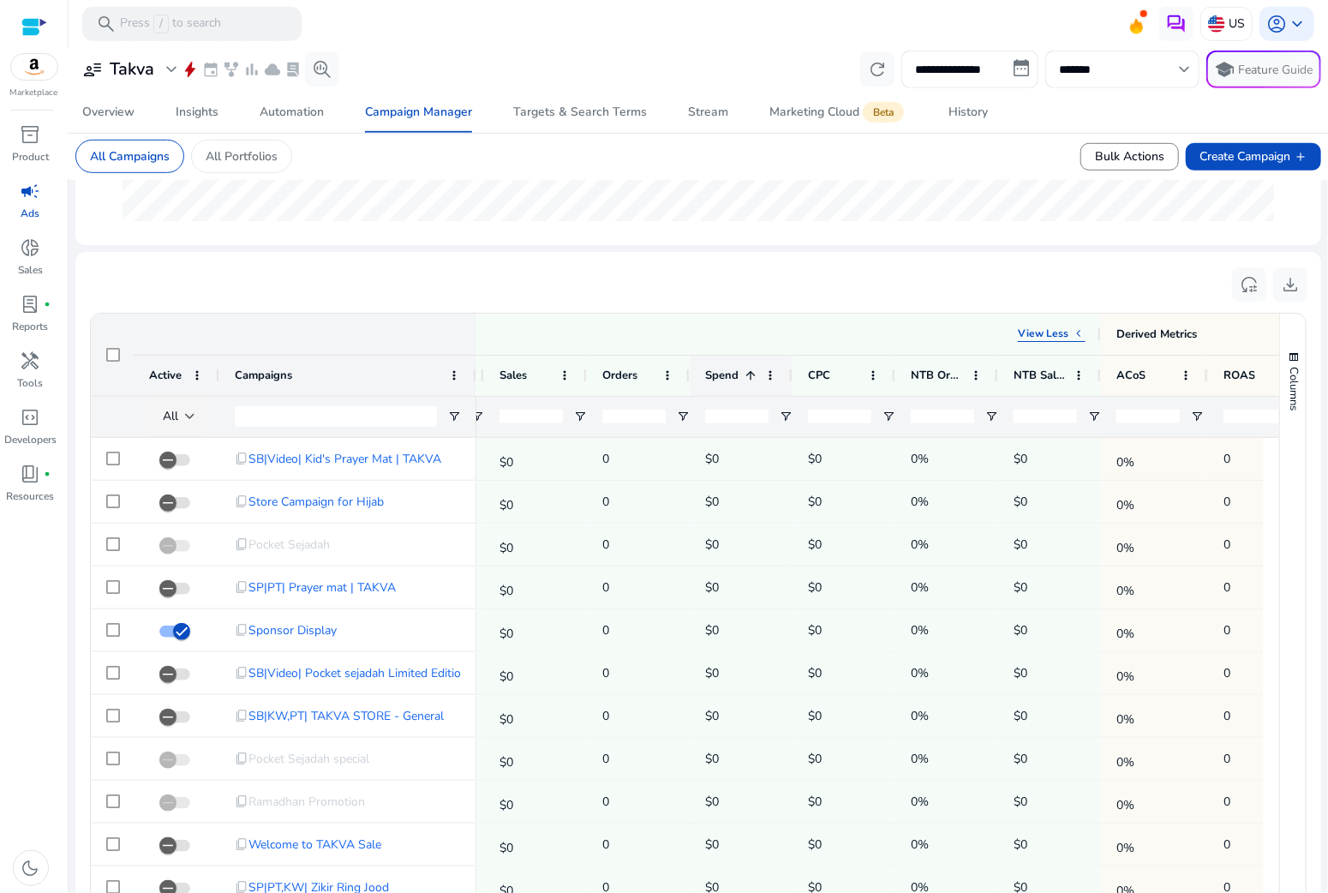
click at [726, 378] on span "Spend" at bounding box center [721, 375] width 33 height 15
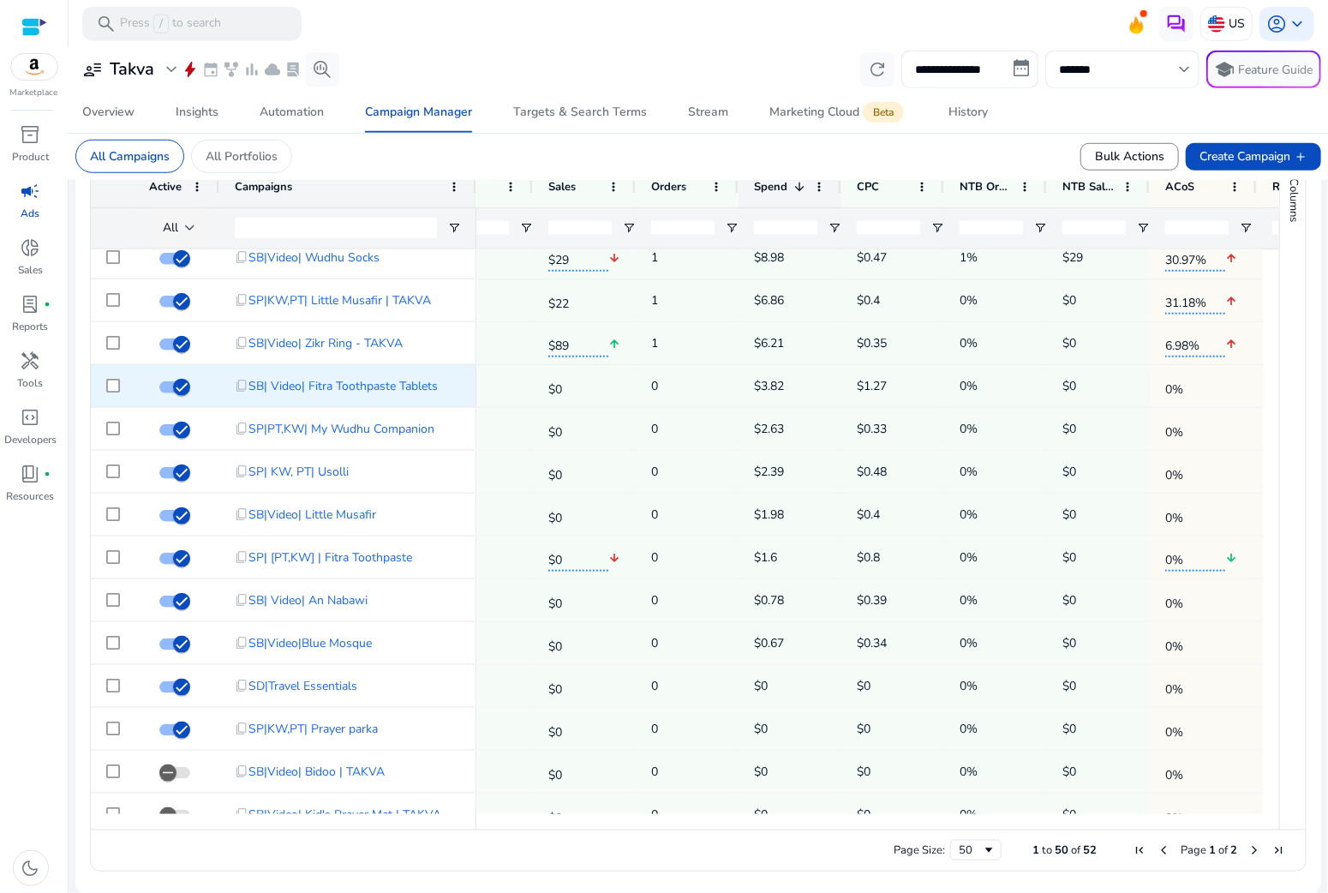
scroll to position [0, 792]
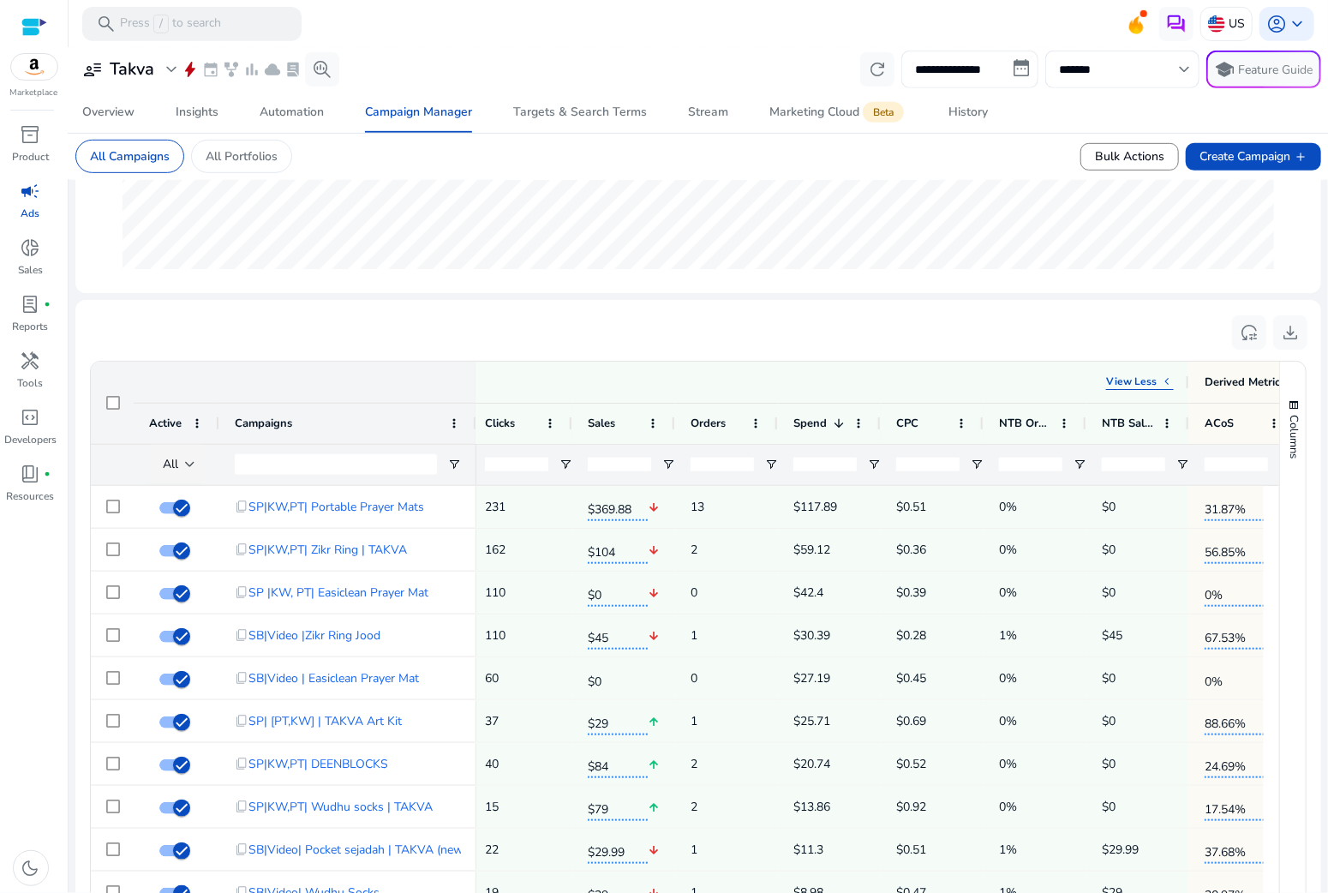
click at [940, 59] on input "**********" at bounding box center [969, 70] width 137 height 38
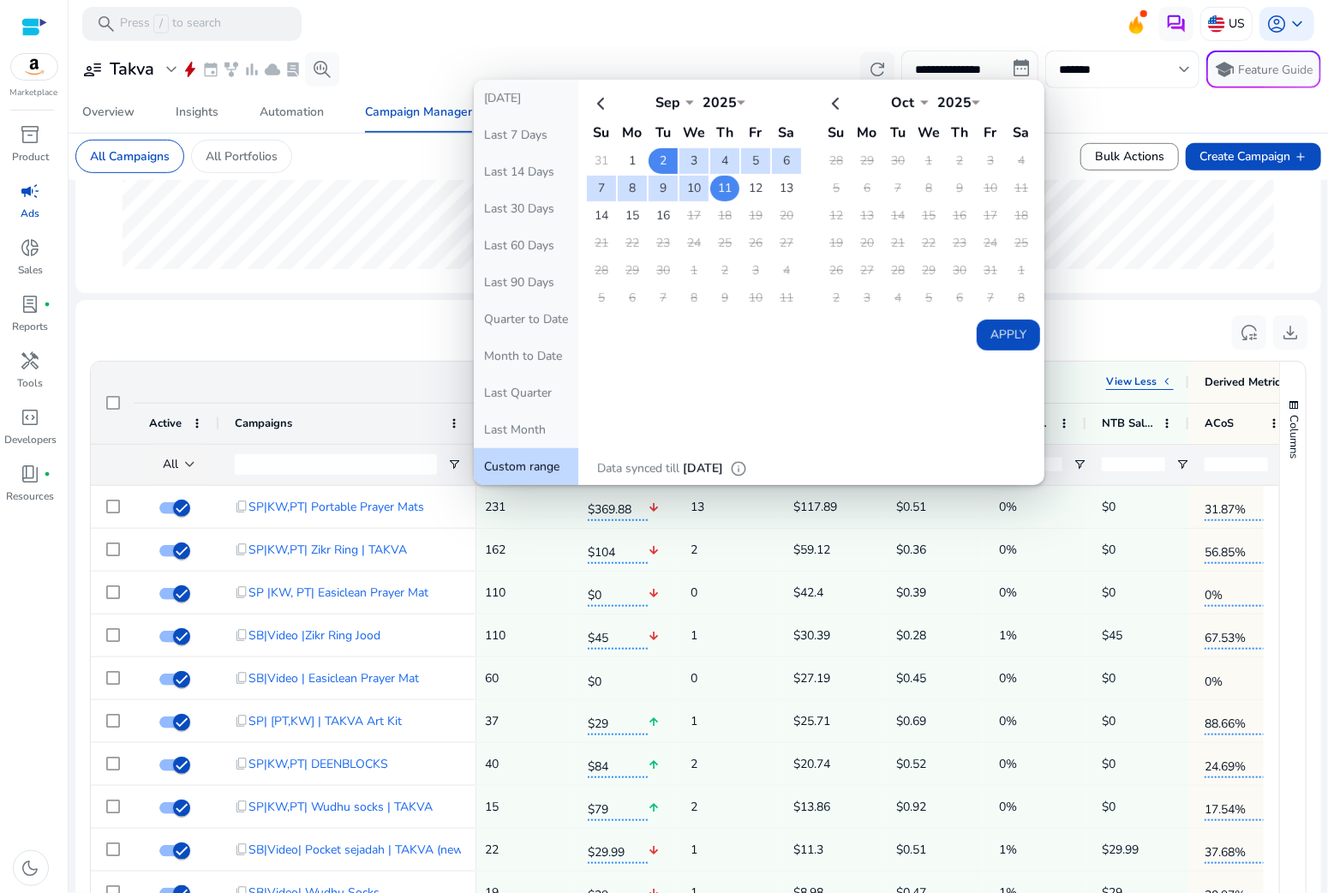
click at [723, 184] on td "11" at bounding box center [724, 189] width 29 height 26
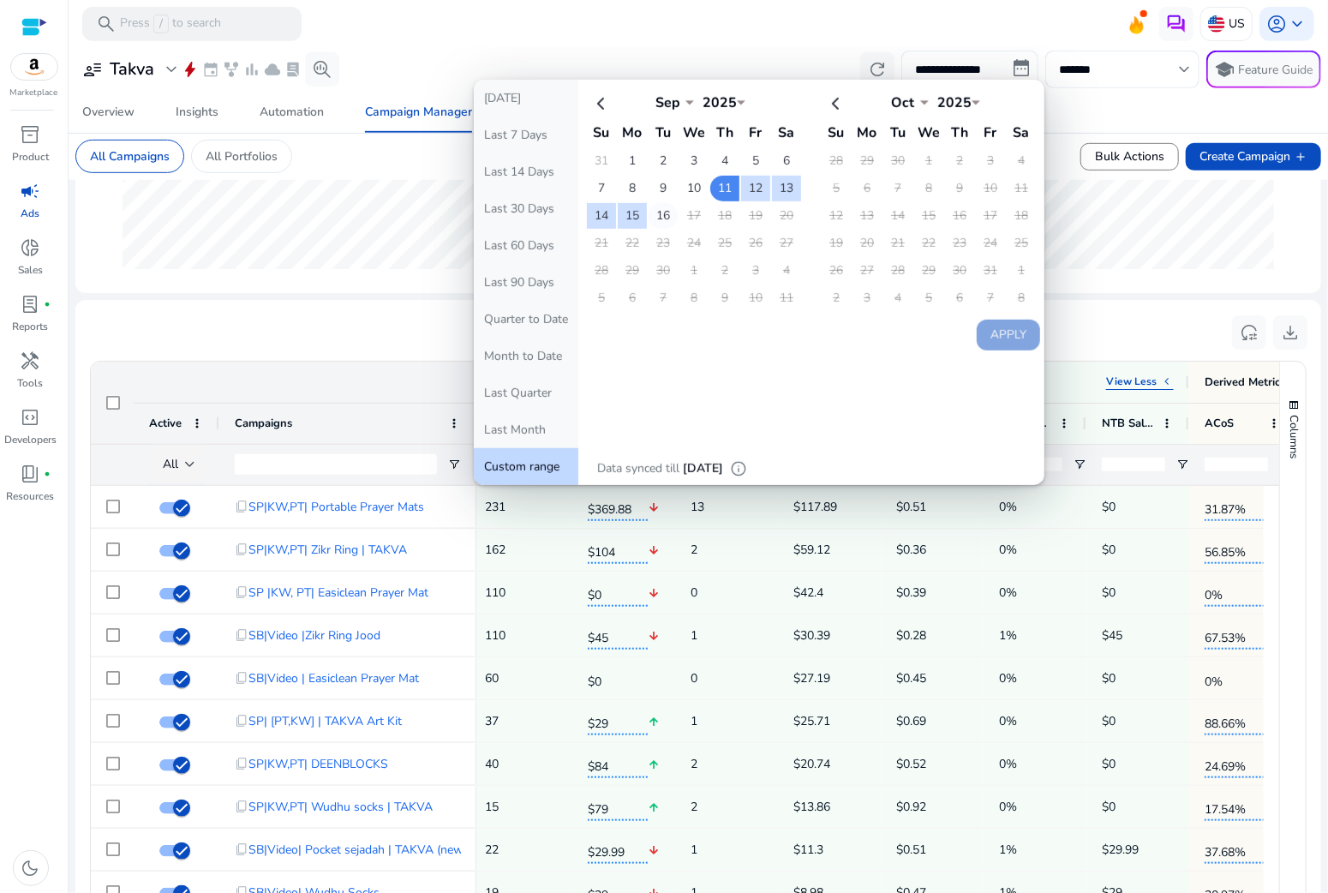
click at [667, 214] on td "16" at bounding box center [663, 216] width 29 height 26
click at [986, 328] on button "Apply" at bounding box center [1008, 335] width 63 height 31
type input "**********"
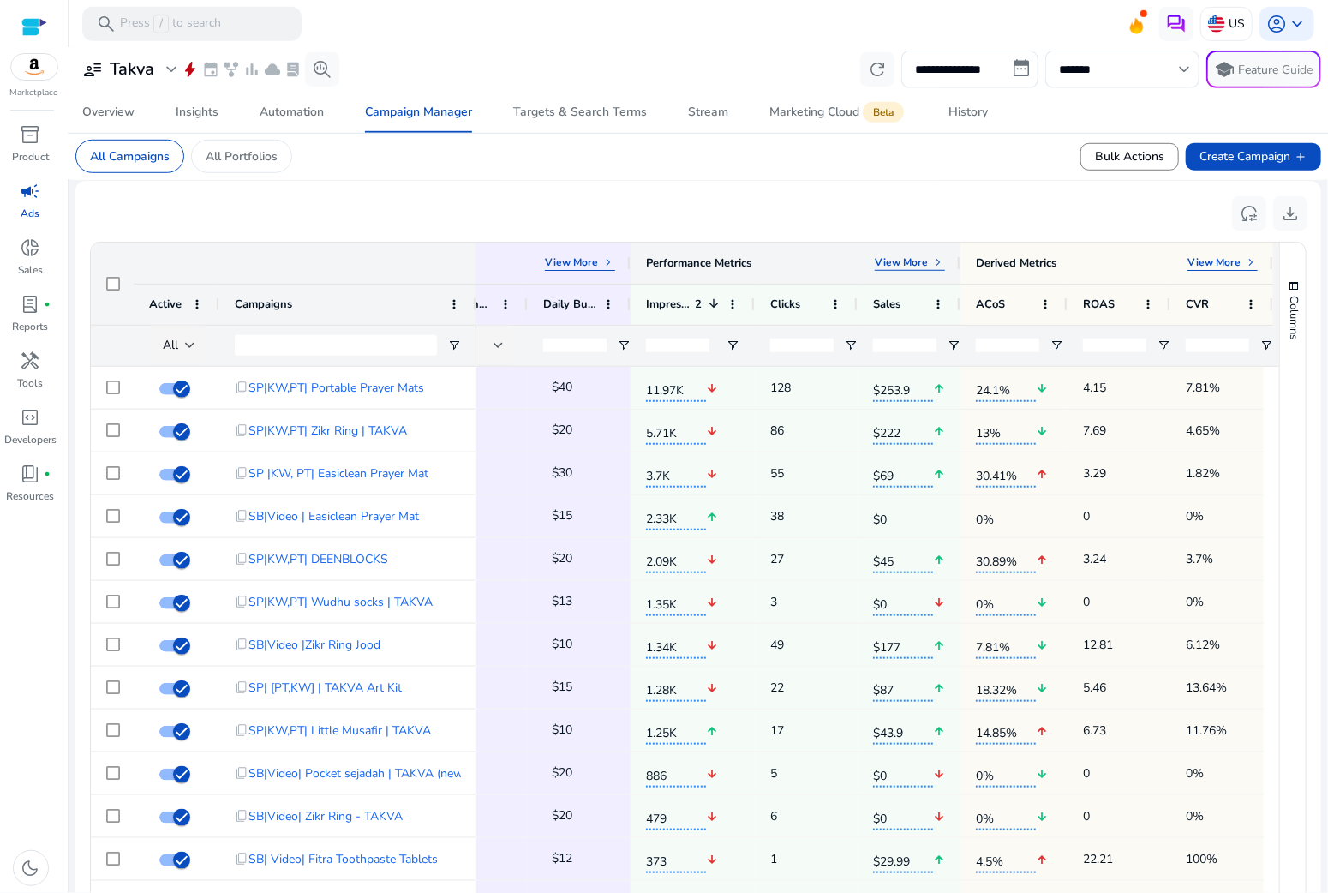
click at [899, 252] on div "Performance Metrics View More keyboard_arrow_right" at bounding box center [796, 262] width 330 height 41
click at [906, 256] on p "View More" at bounding box center [901, 262] width 53 height 14
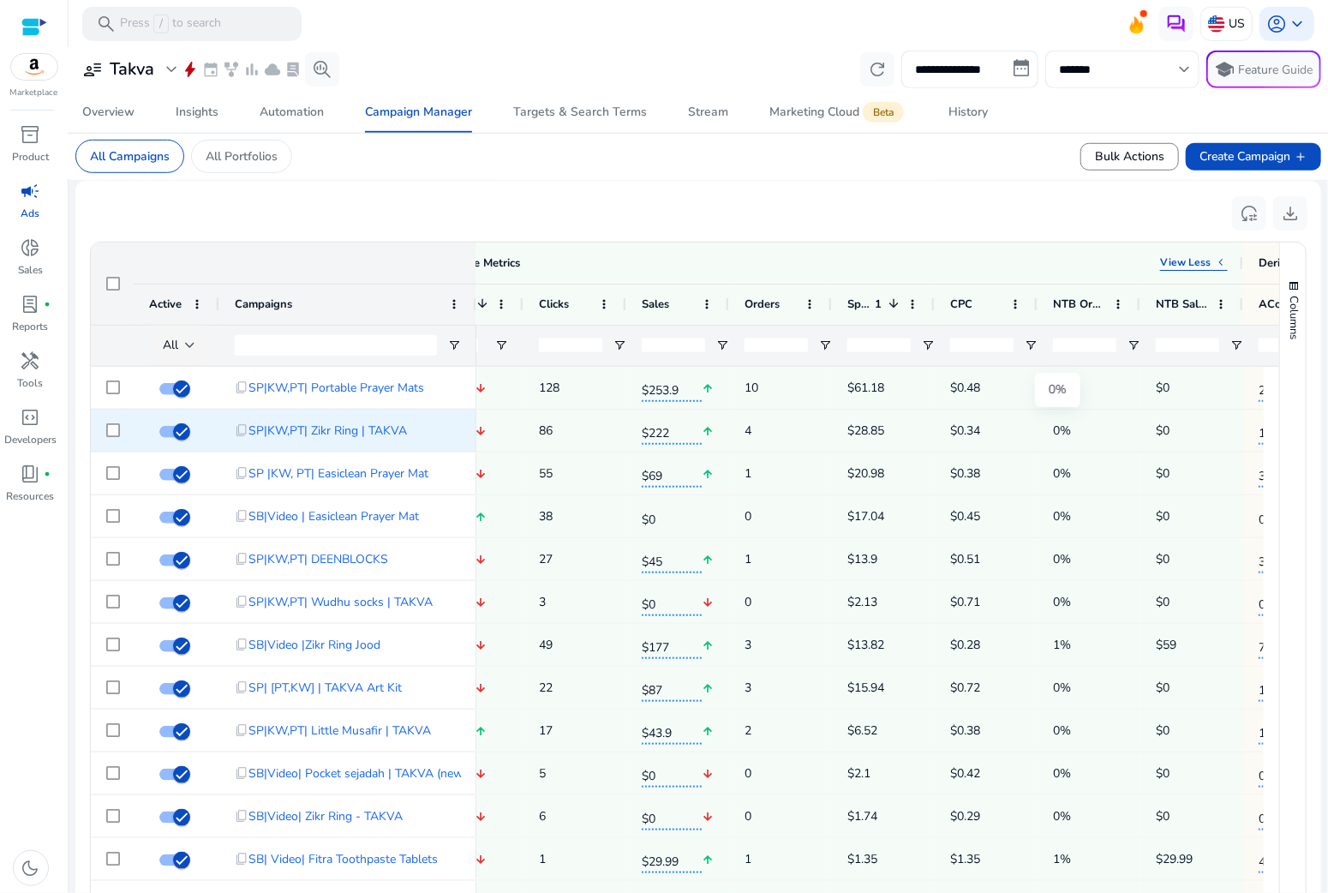
scroll to position [0, 753]
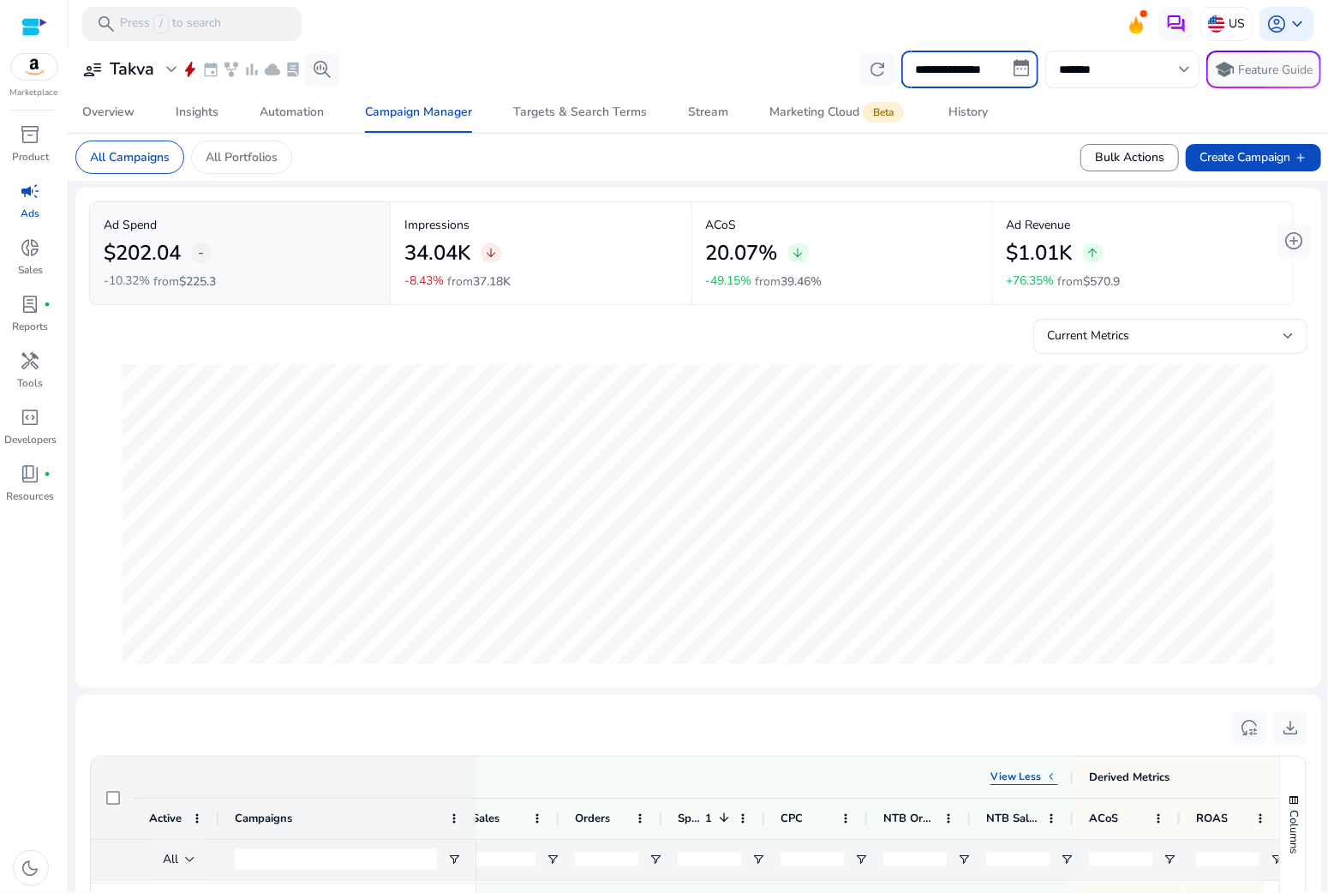
click at [938, 85] on input "**********" at bounding box center [969, 70] width 137 height 38
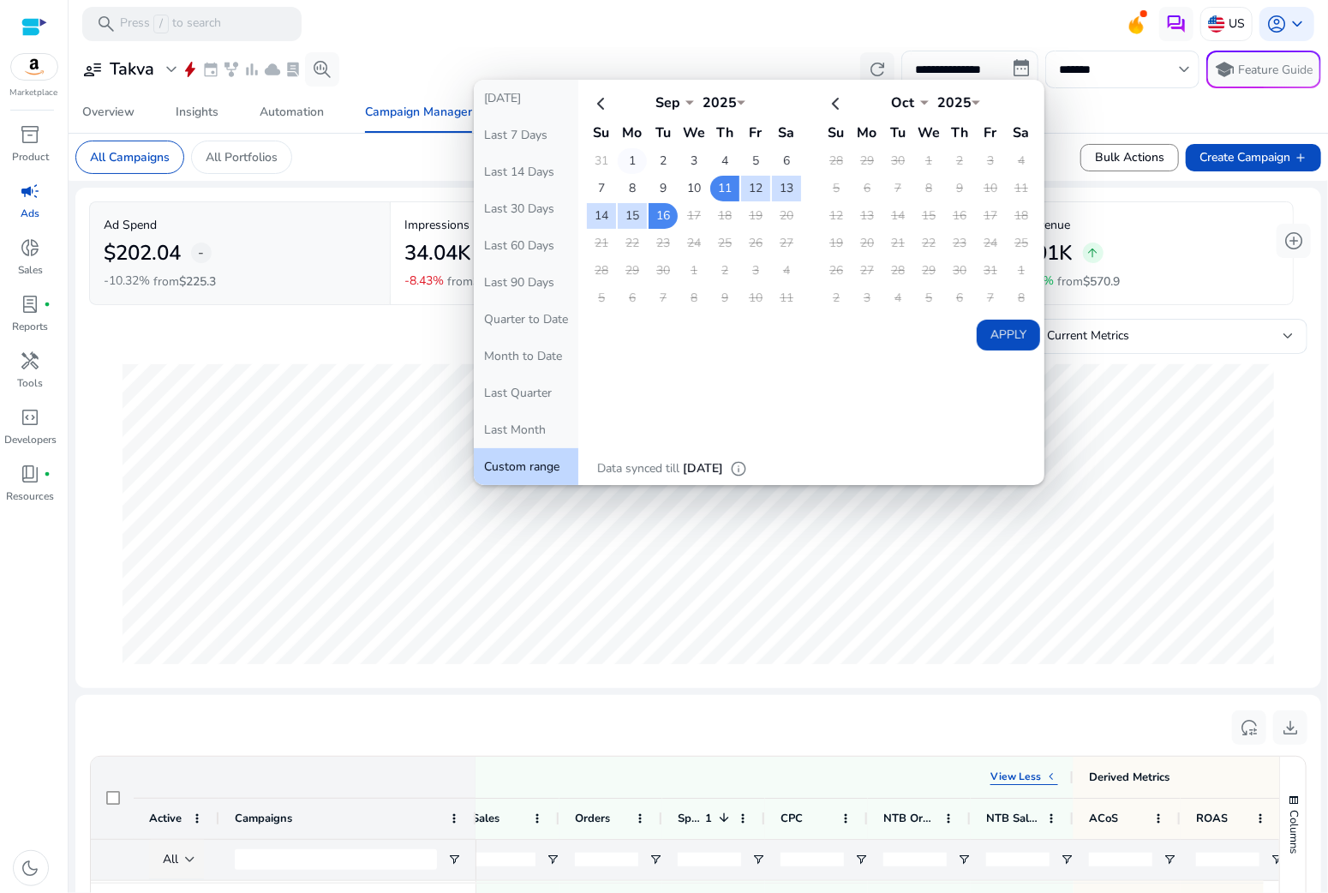
click at [634, 153] on td "1" at bounding box center [632, 161] width 29 height 26
click at [655, 148] on td "2" at bounding box center [663, 161] width 29 height 26
click at [660, 215] on td "16" at bounding box center [663, 216] width 29 height 26
click at [988, 329] on button "Apply" at bounding box center [1008, 335] width 63 height 31
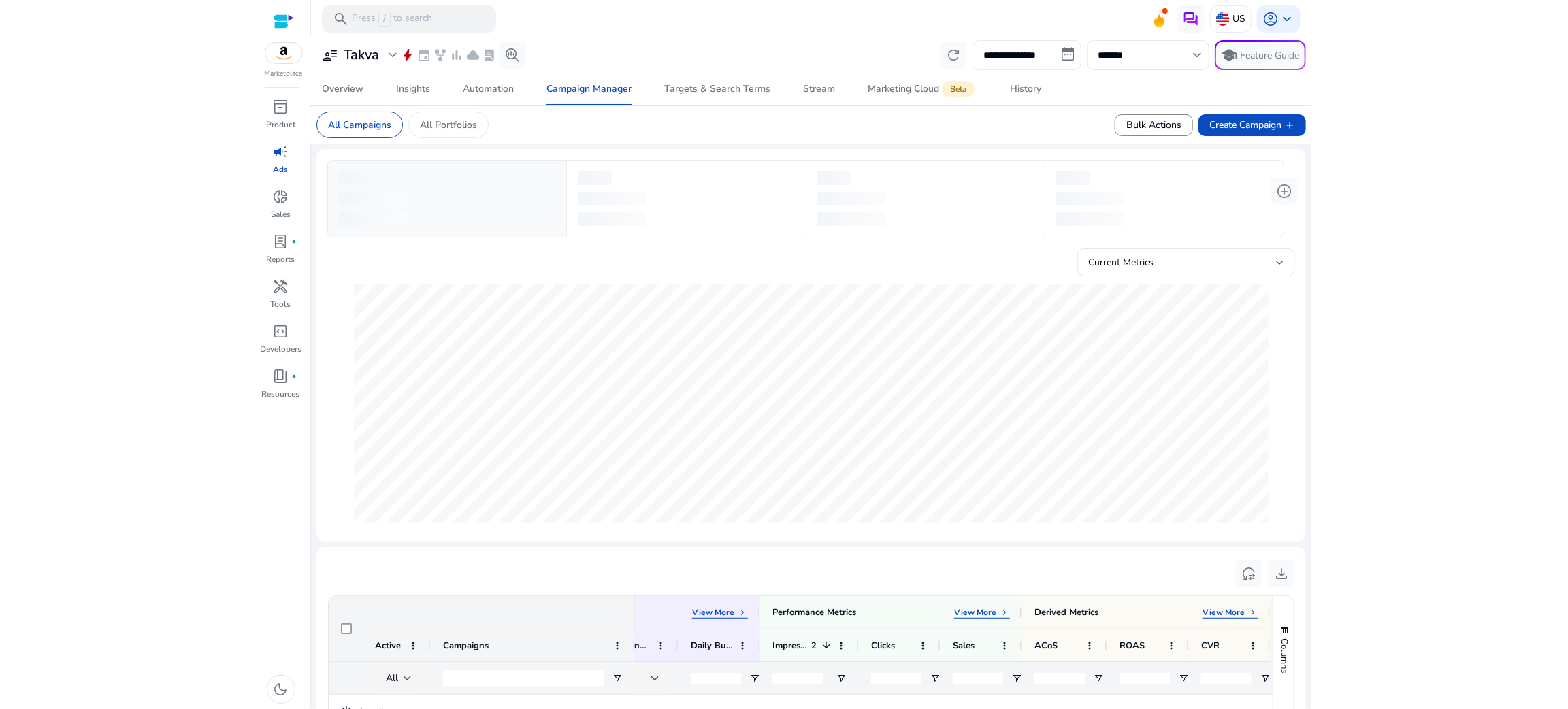
scroll to position [0, 401]
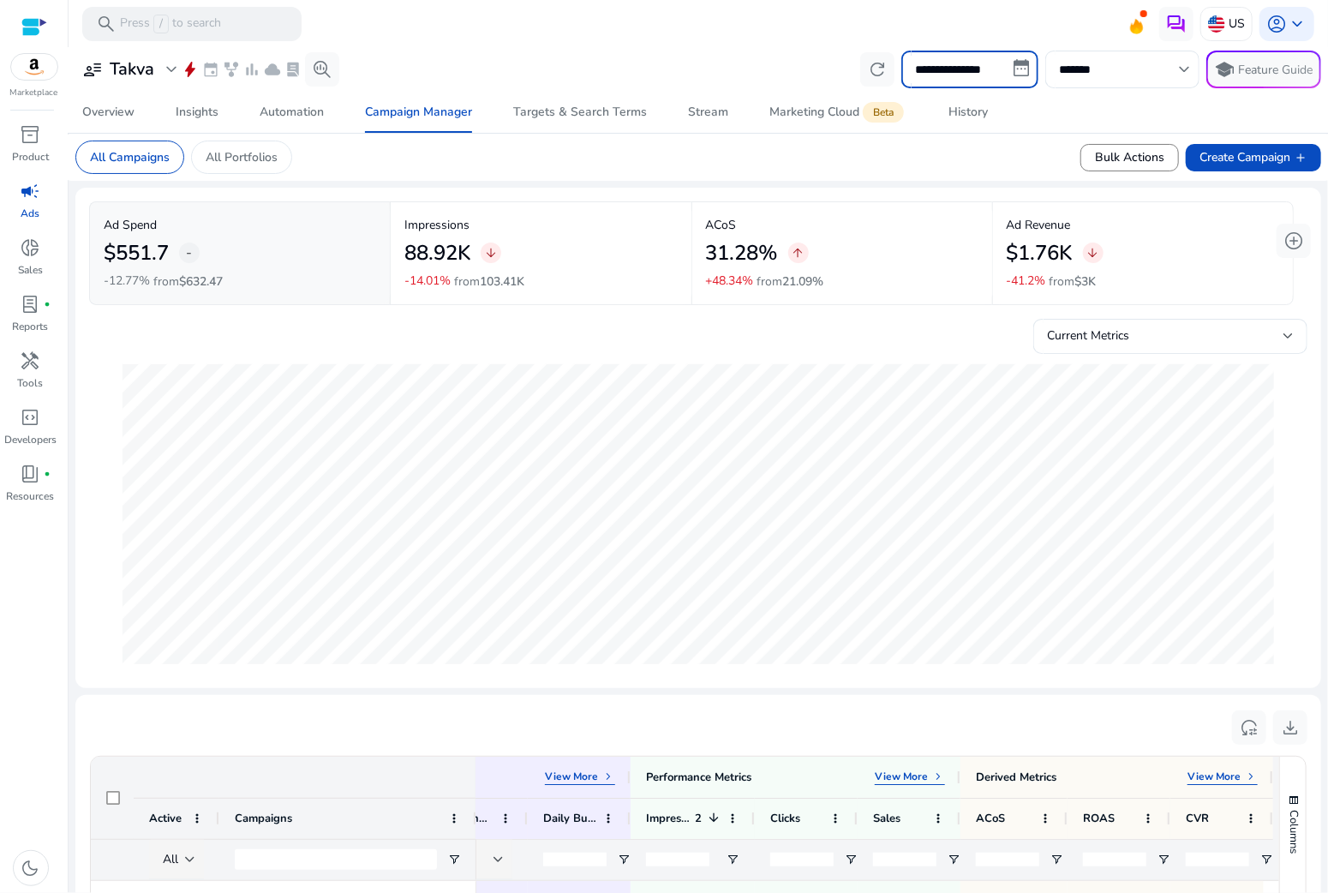
click at [953, 54] on input "**********" at bounding box center [969, 70] width 137 height 38
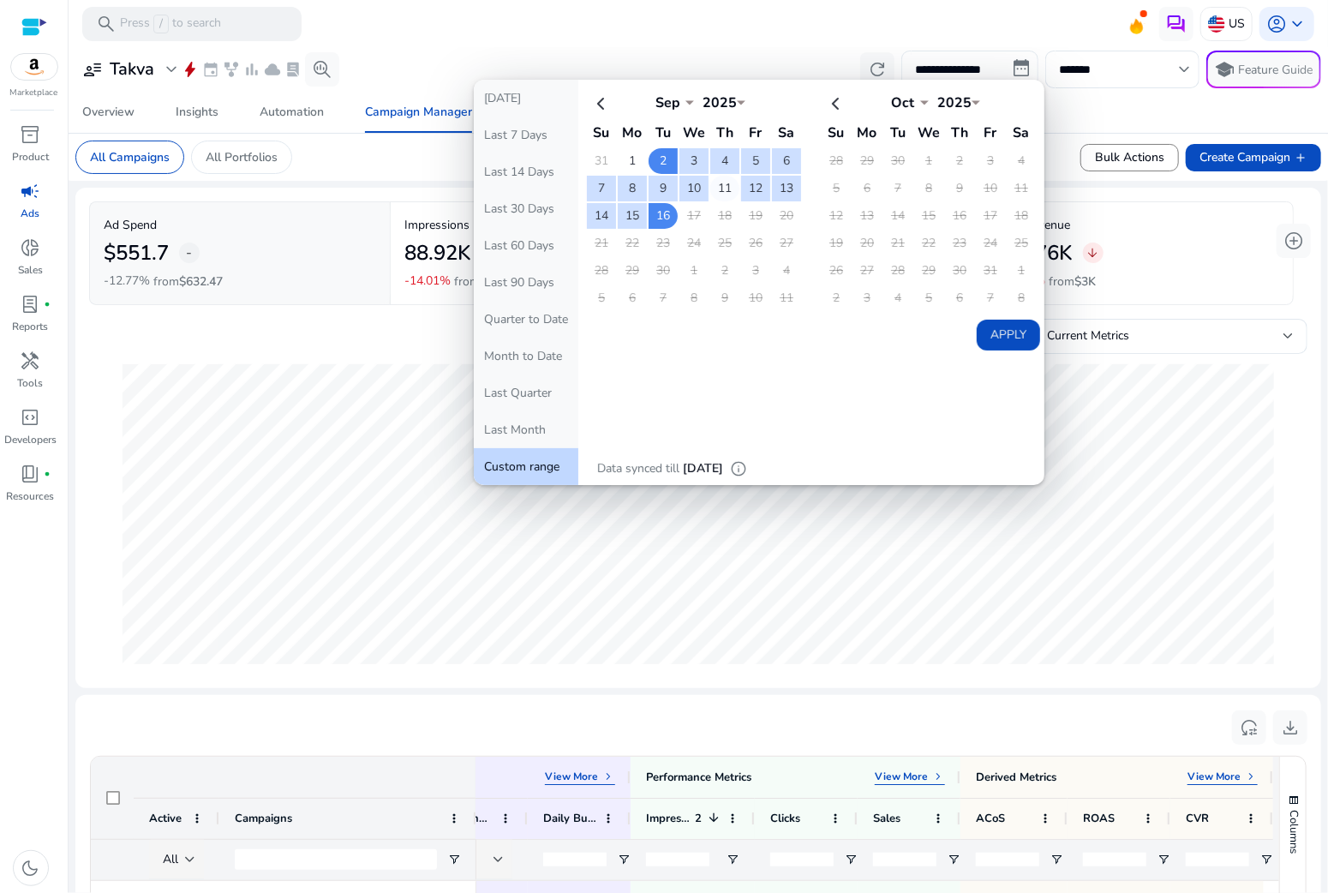
click at [729, 185] on td "11" at bounding box center [724, 189] width 29 height 26
click at [654, 216] on td "16" at bounding box center [663, 216] width 29 height 26
click at [1000, 332] on button "Apply" at bounding box center [1008, 335] width 63 height 31
type input "**********"
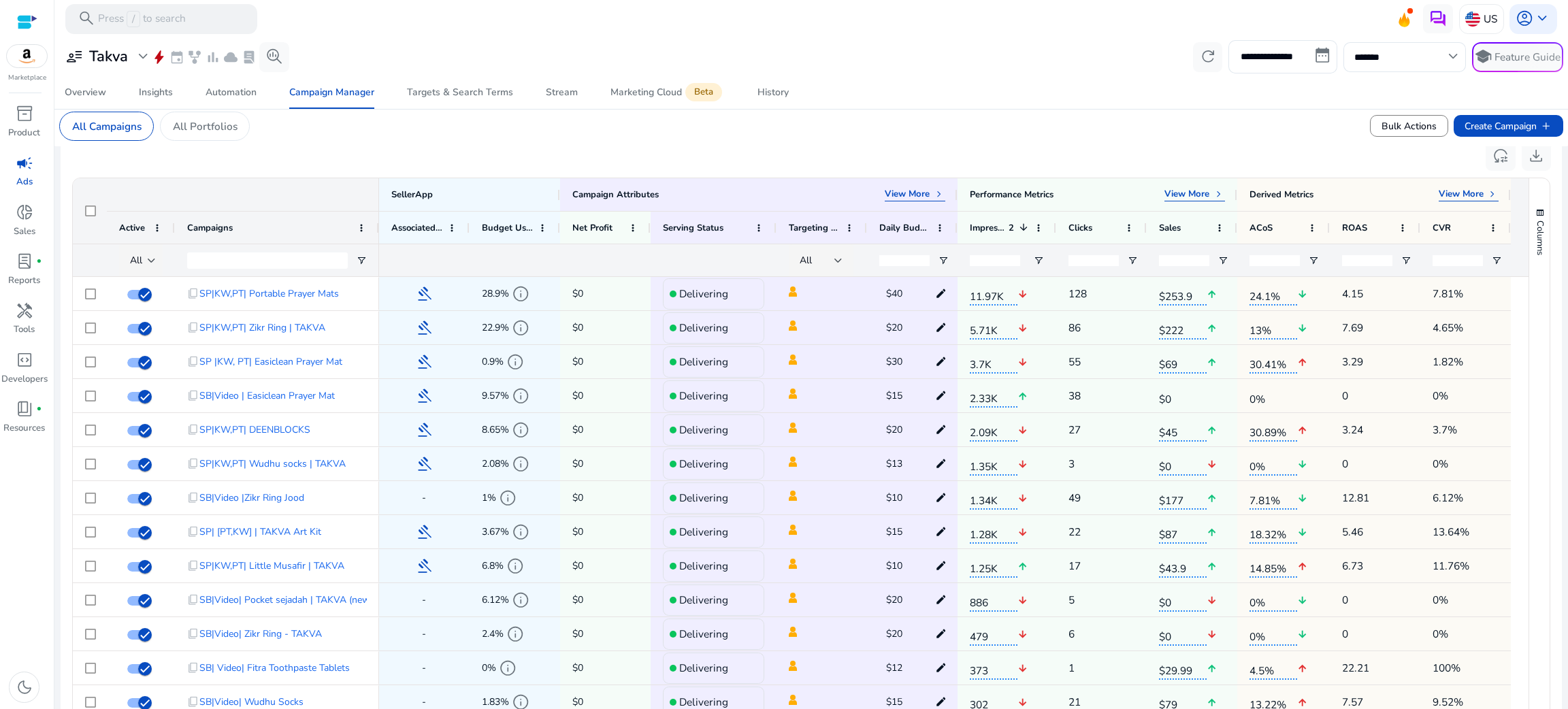
scroll to position [451, 0]
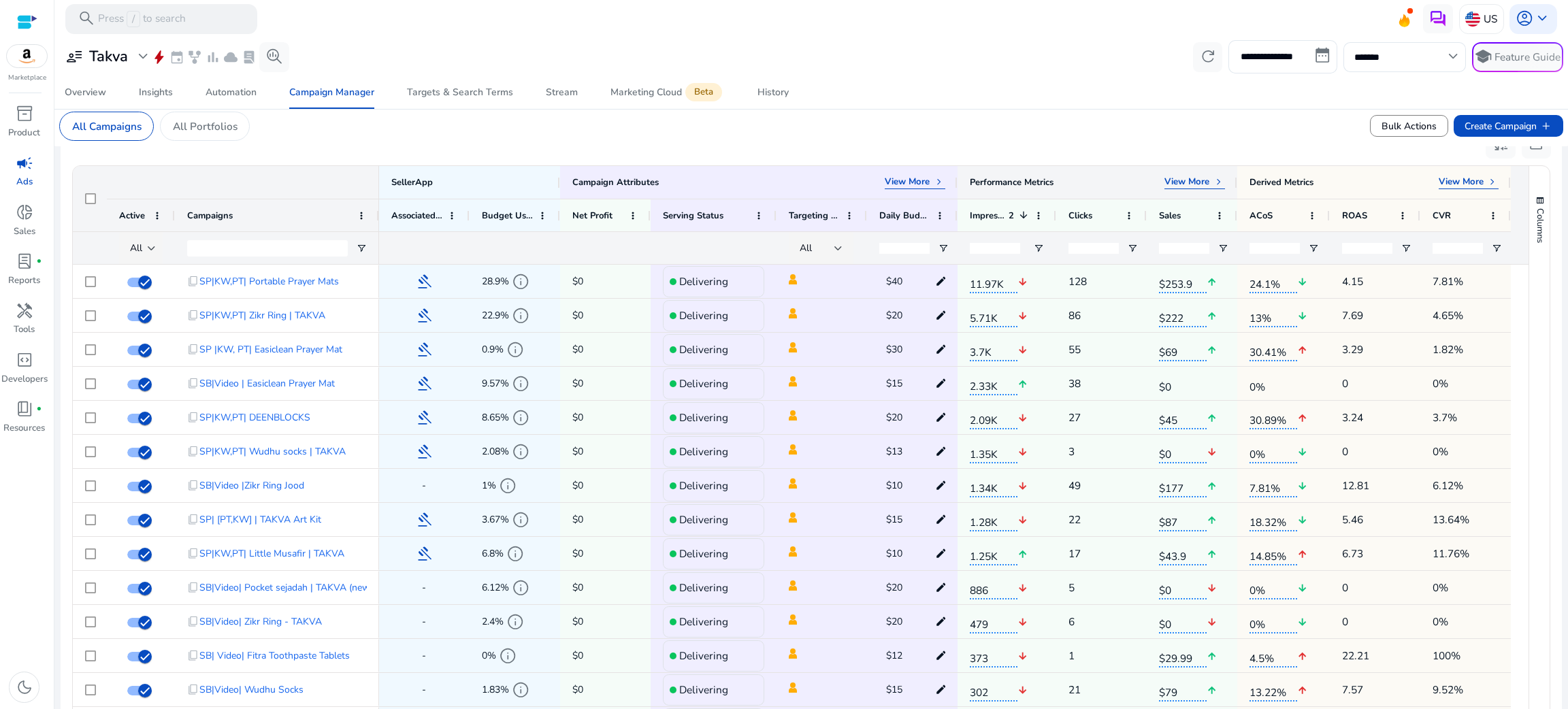
click at [1054, 178] on p "View More" at bounding box center [1187, 182] width 45 height 12
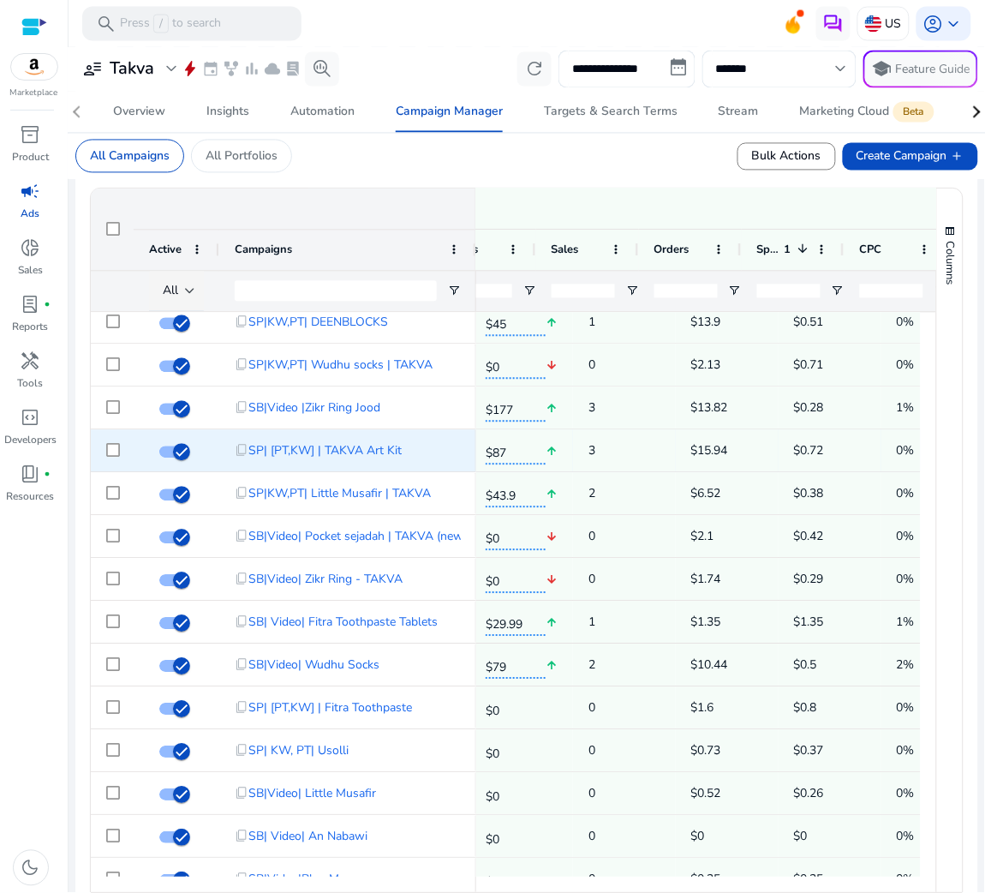
scroll to position [0, 893]
